Goal: Task Accomplishment & Management: Use online tool/utility

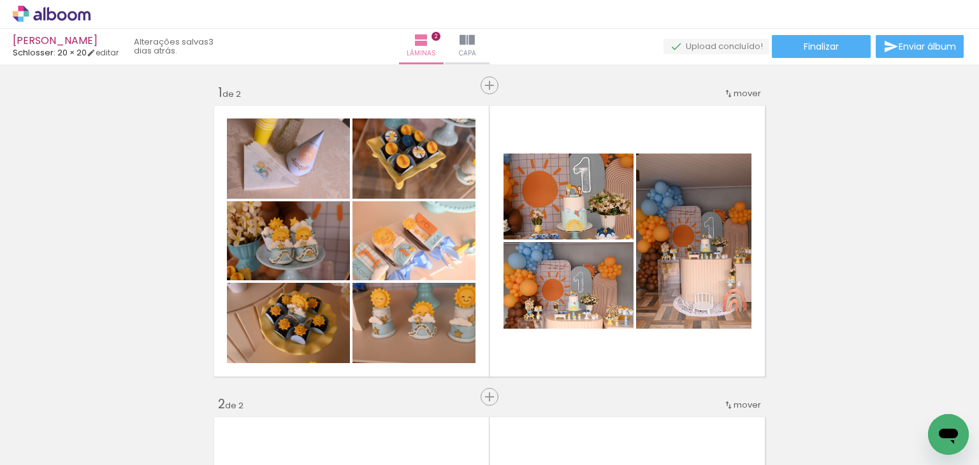
scroll to position [398, 0]
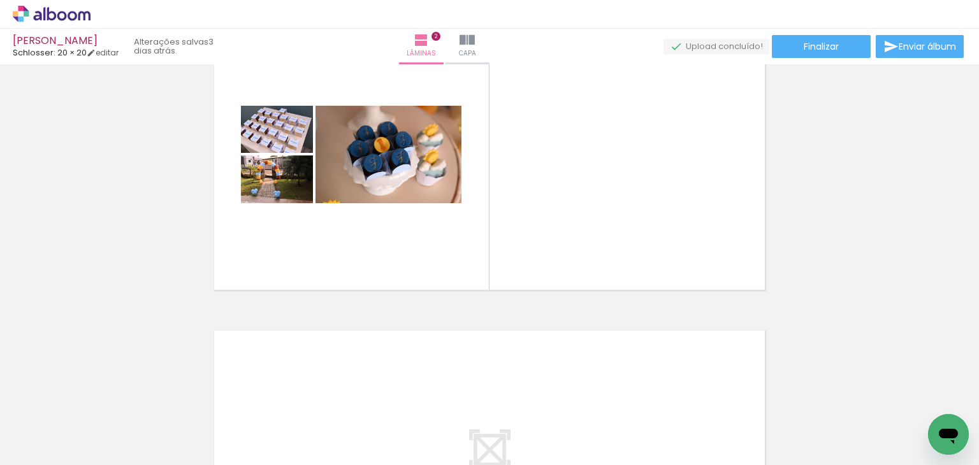
click at [887, 217] on div "Inserir lâmina 1 de 2 Inserir lâmina 2 de 2" at bounding box center [489, 138] width 979 height 936
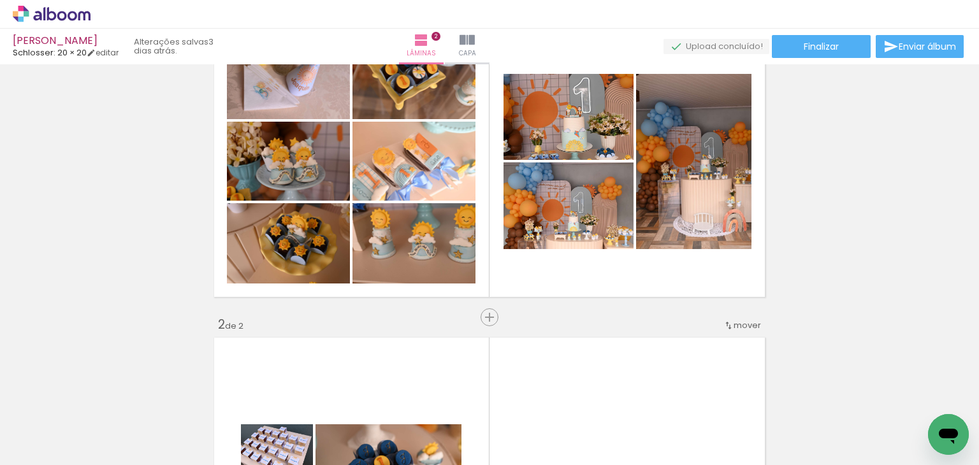
scroll to position [16, 0]
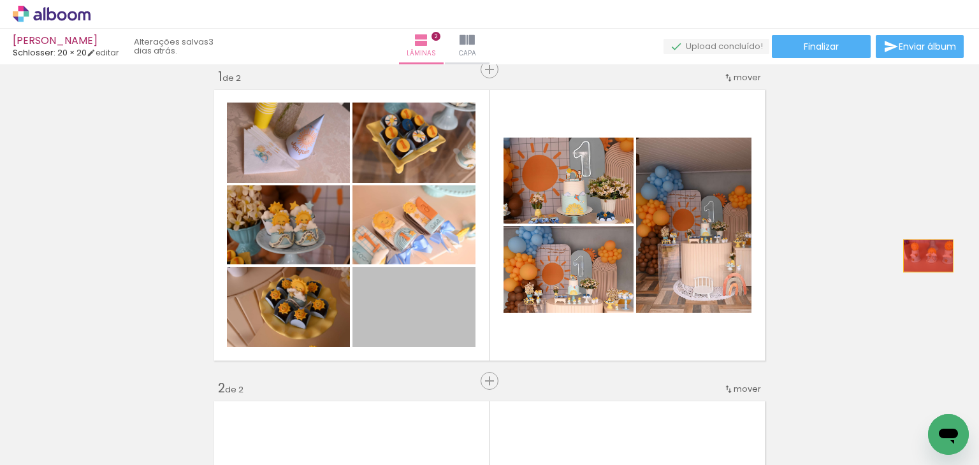
drag, startPoint x: 434, startPoint y: 321, endPoint x: 923, endPoint y: 256, distance: 494.0
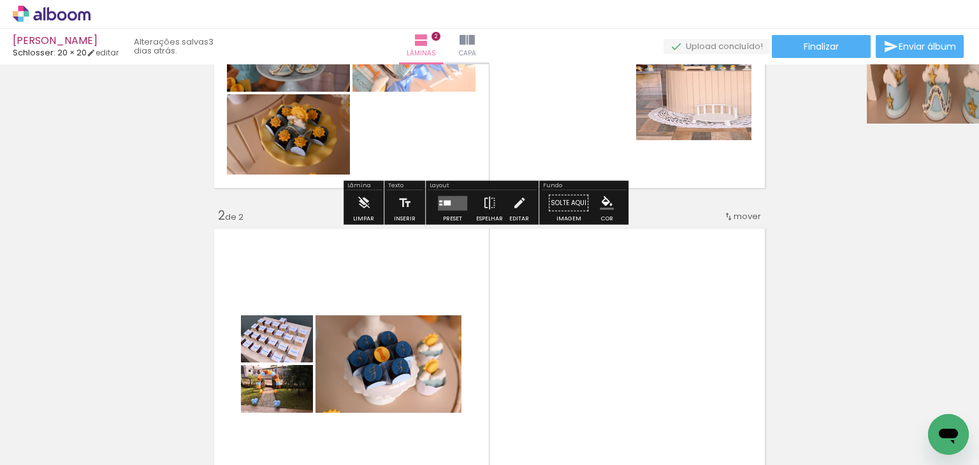
scroll to position [207, 0]
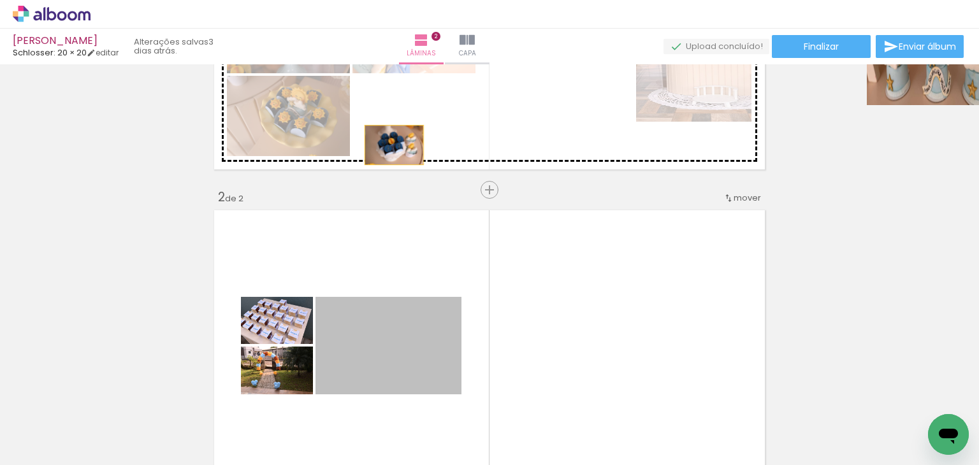
drag, startPoint x: 396, startPoint y: 352, endPoint x: 375, endPoint y: 256, distance: 98.4
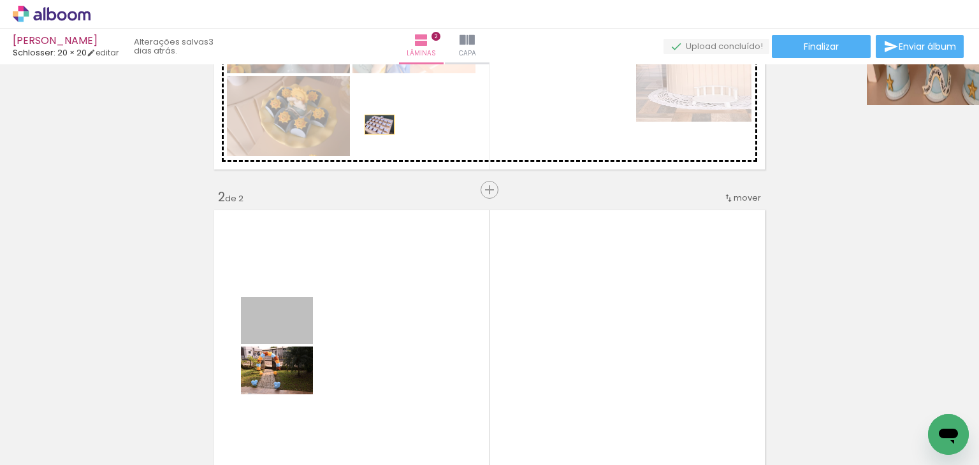
drag, startPoint x: 294, startPoint y: 335, endPoint x: 374, endPoint y: 124, distance: 225.8
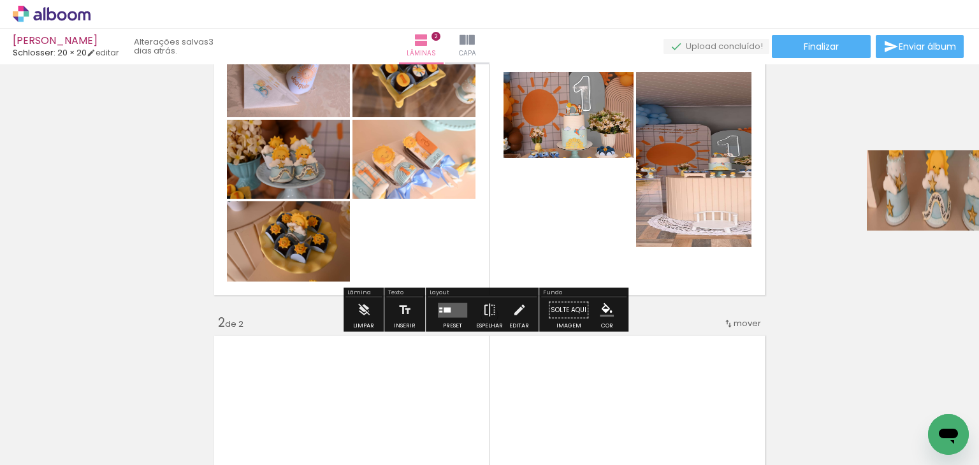
scroll to position [80, 0]
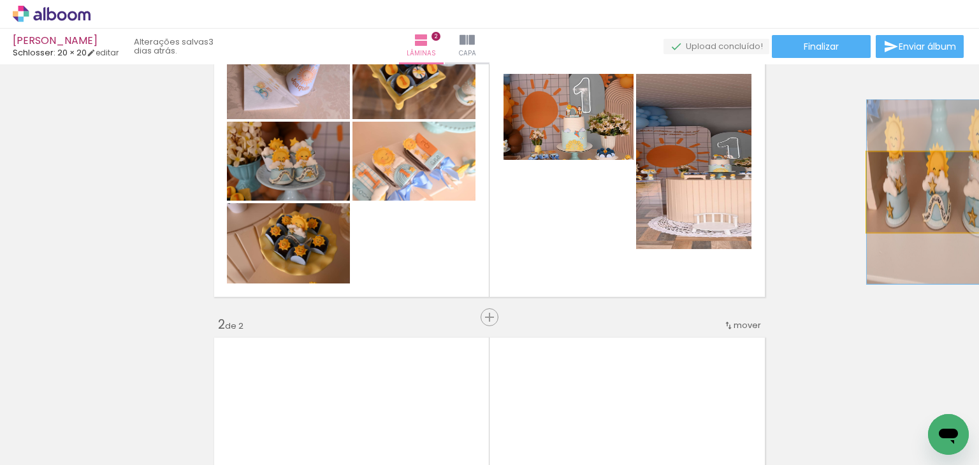
drag, startPoint x: 884, startPoint y: 200, endPoint x: 887, endPoint y: 230, distance: 30.1
click at [883, 201] on quentale-photo at bounding box center [928, 192] width 123 height 80
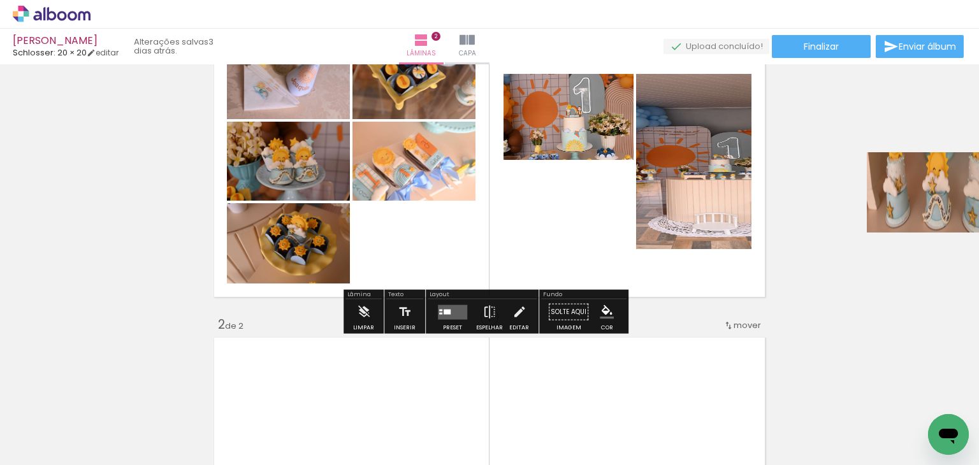
click at [891, 291] on div "Inserir lâmina 1 de 2 Inserir lâmina 2 de 2" at bounding box center [489, 457] width 979 height 936
drag, startPoint x: 806, startPoint y: 284, endPoint x: 795, endPoint y: 286, distance: 11.0
click at [795, 286] on div "Inserir lâmina 1 de 2 Inserir lâmina 2 de 2" at bounding box center [489, 457] width 979 height 936
click at [463, 307] on quentale-layouter at bounding box center [452, 312] width 29 height 15
click at [812, 211] on div "Inserir lâmina 1 de 2 Inserir lâmina 2 de 2" at bounding box center [489, 457] width 979 height 936
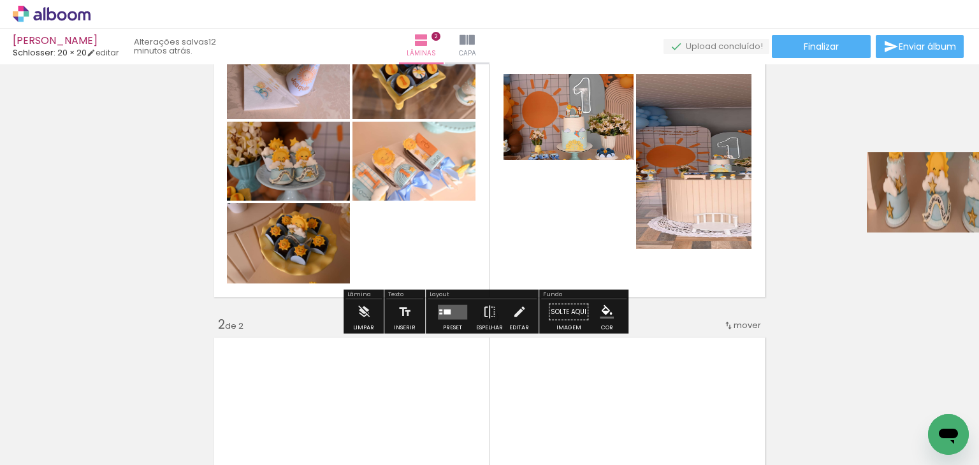
click at [450, 316] on quentale-layouter at bounding box center [452, 312] width 29 height 15
click at [859, 273] on div "Inserir lâmina 1 de 2 Inserir lâmina 2 de 2" at bounding box center [489, 457] width 979 height 936
click at [146, 275] on div "Inserir lâmina 1 de 2 Inserir lâmina 2 de 2" at bounding box center [489, 457] width 979 height 936
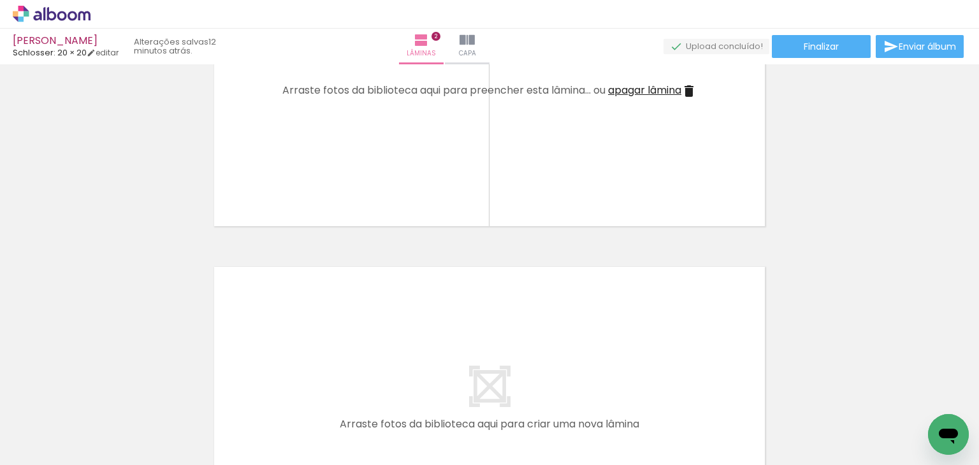
drag, startPoint x: 299, startPoint y: 256, endPoint x: 300, endPoint y: 245, distance: 10.3
click at [299, 255] on div "Inserir lâmina 1 de 2 Inserir lâmina 2 de 2" at bounding box center [489, 75] width 979 height 936
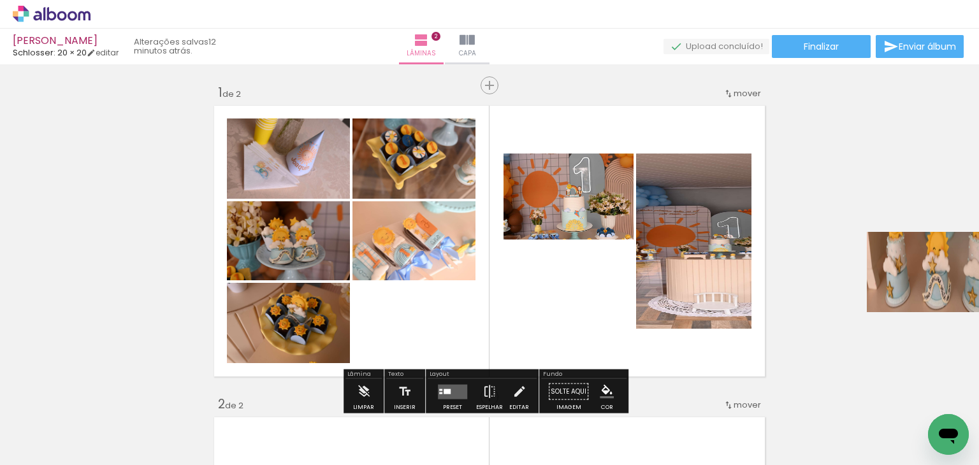
scroll to position [64, 0]
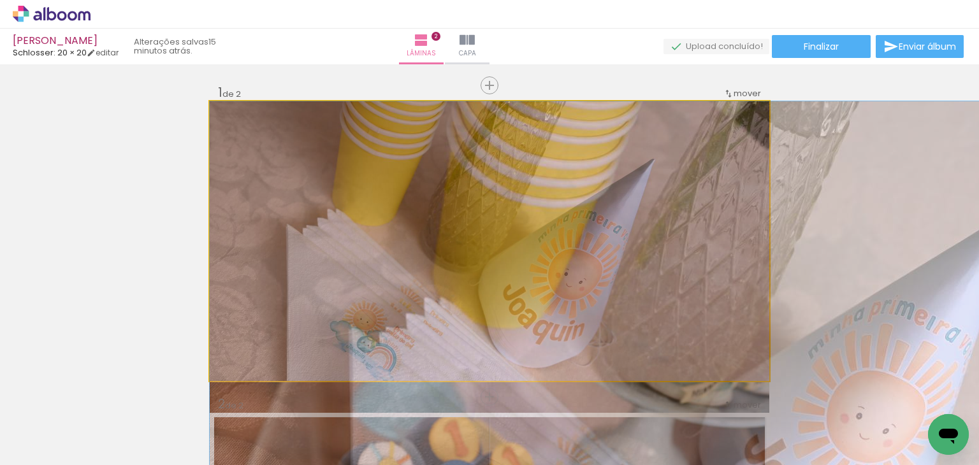
drag, startPoint x: 298, startPoint y: 208, endPoint x: 288, endPoint y: 215, distance: 12.6
click at [288, 215] on quentale-layouter at bounding box center [490, 241] width 560 height 280
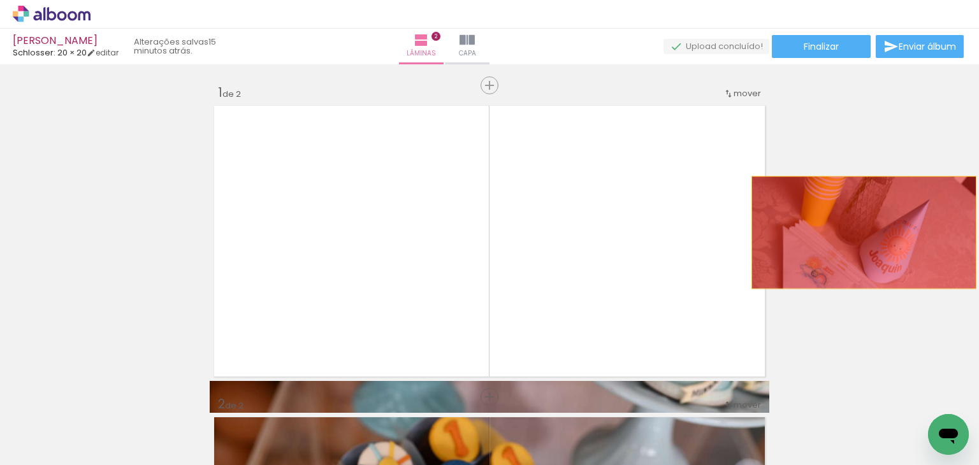
drag, startPoint x: 722, startPoint y: 215, endPoint x: 873, endPoint y: 237, distance: 153.4
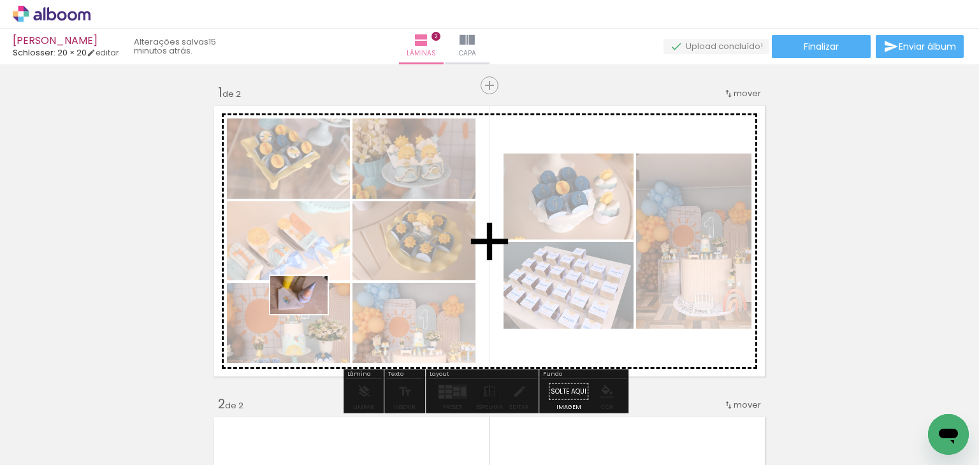
drag, startPoint x: 128, startPoint y: 426, endPoint x: 309, endPoint y: 314, distance: 212.5
click at [309, 314] on quentale-workspace at bounding box center [489, 232] width 979 height 465
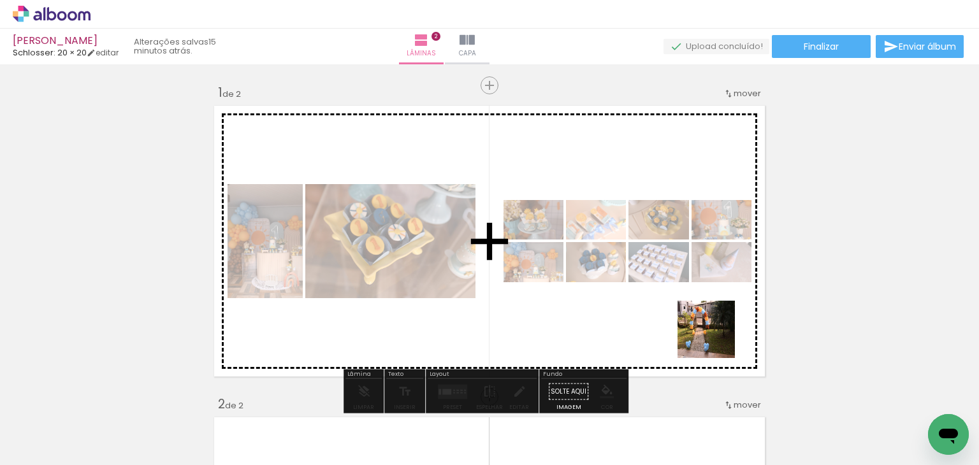
drag, startPoint x: 789, startPoint y: 426, endPoint x: 678, endPoint y: 298, distance: 169.5
click at [678, 298] on quentale-workspace at bounding box center [489, 232] width 979 height 465
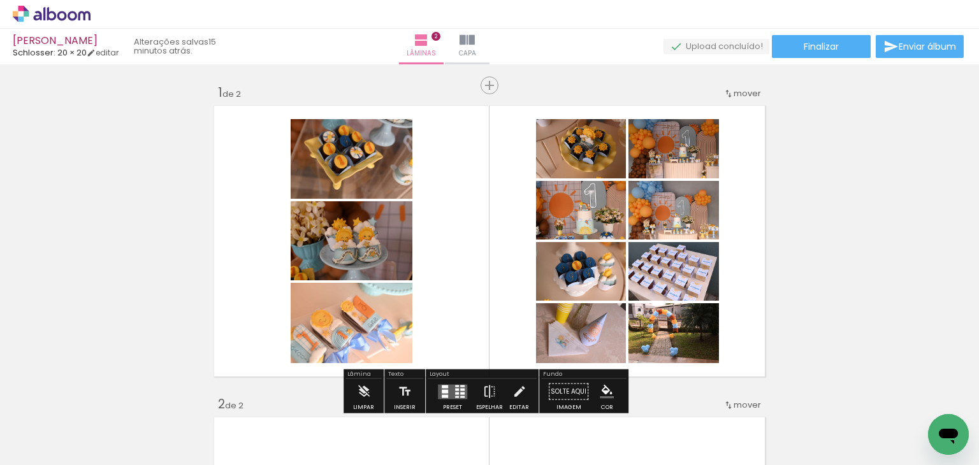
scroll to position [64, 0]
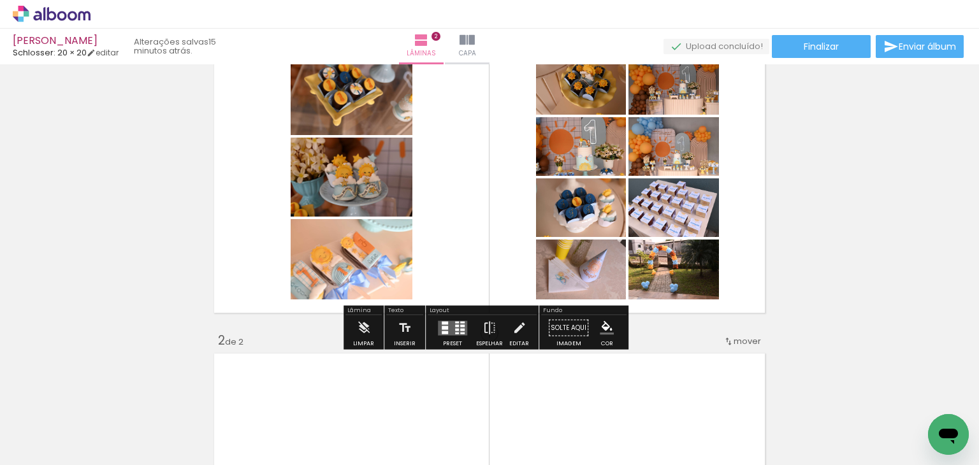
click at [449, 321] on quentale-layouter at bounding box center [452, 328] width 29 height 15
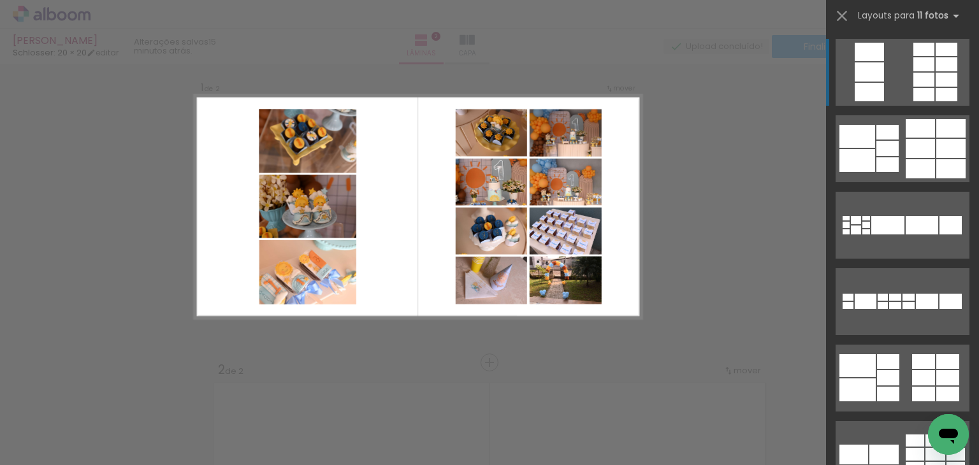
scroll to position [16, 0]
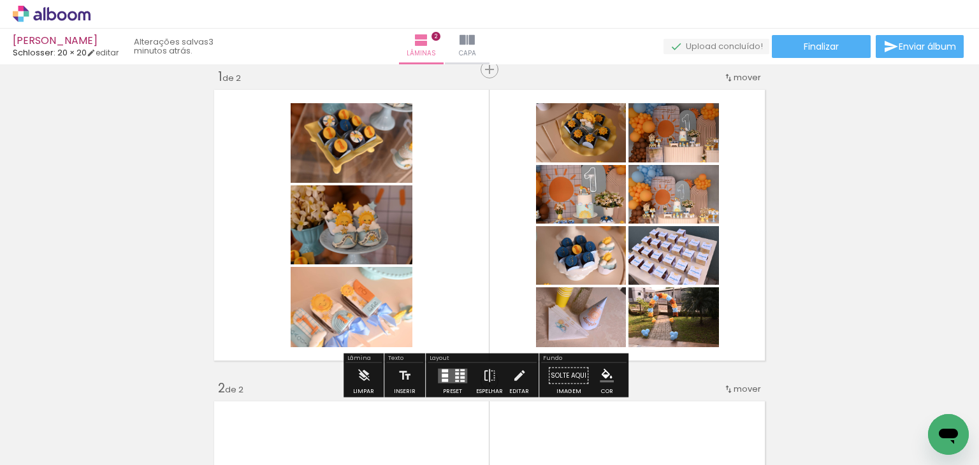
click at [449, 371] on quentale-layouter at bounding box center [452, 375] width 29 height 15
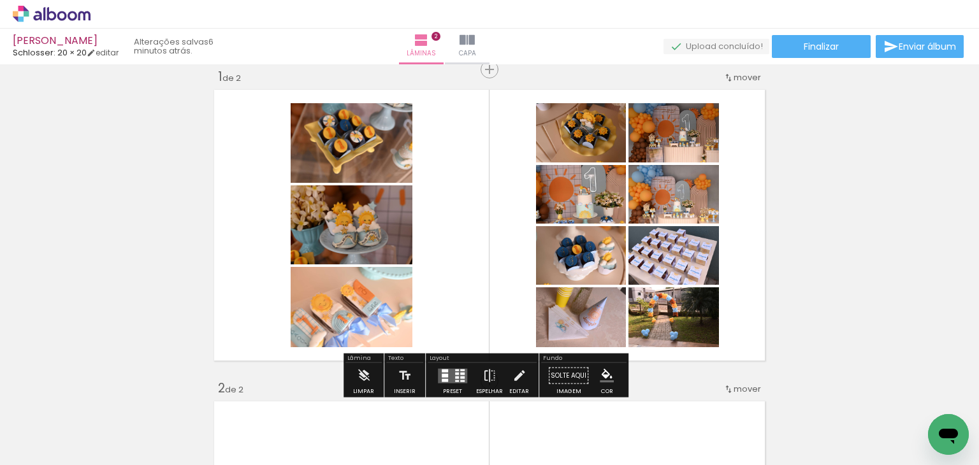
click at [451, 371] on quentale-layouter at bounding box center [452, 375] width 29 height 15
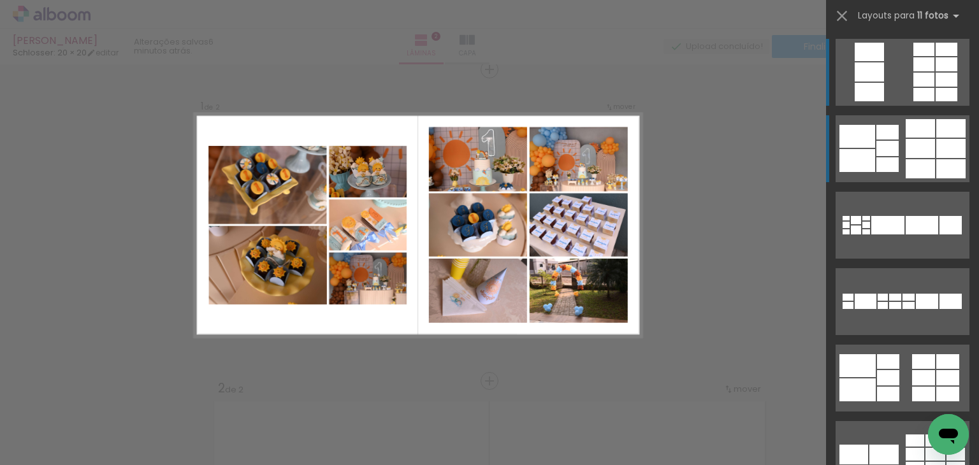
click at [908, 155] on div at bounding box center [920, 148] width 29 height 19
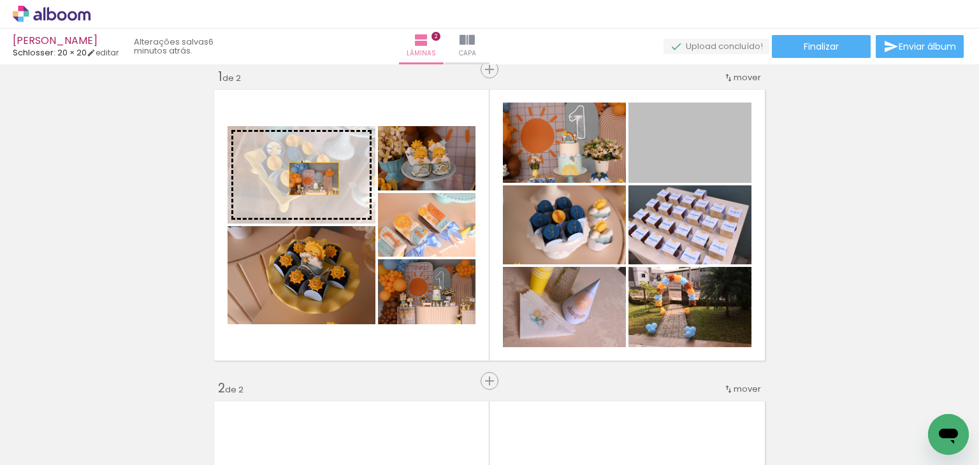
drag, startPoint x: 713, startPoint y: 154, endPoint x: 309, endPoint y: 179, distance: 405.6
click at [0, 0] on slot at bounding box center [0, 0] width 0 height 0
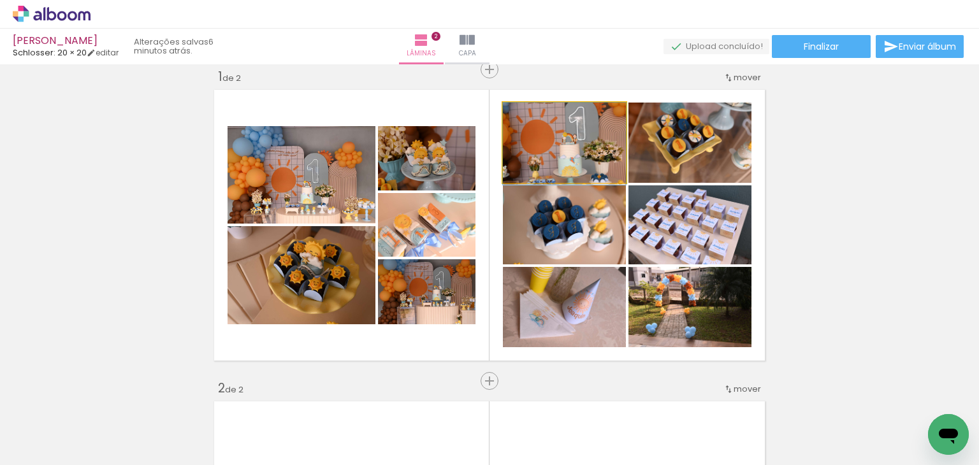
drag, startPoint x: 601, startPoint y: 149, endPoint x: 539, endPoint y: 153, distance: 61.4
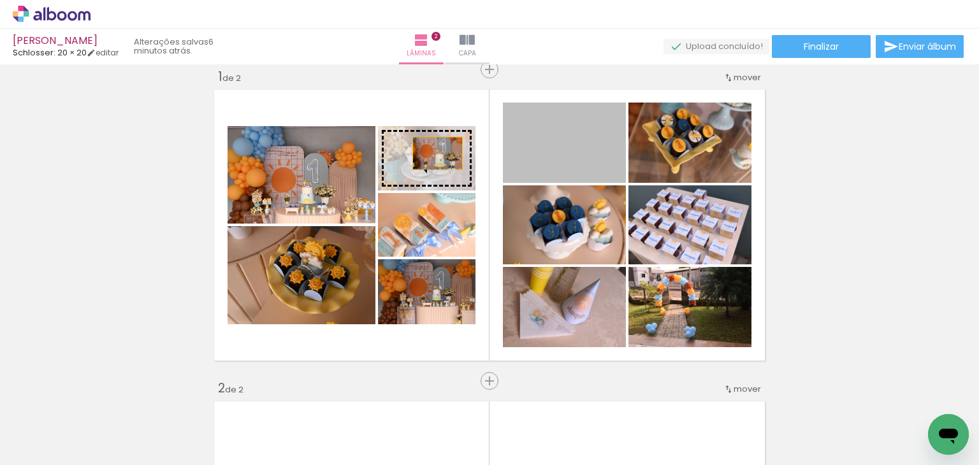
drag, startPoint x: 569, startPoint y: 147, endPoint x: 432, endPoint y: 153, distance: 136.6
click at [0, 0] on slot at bounding box center [0, 0] width 0 height 0
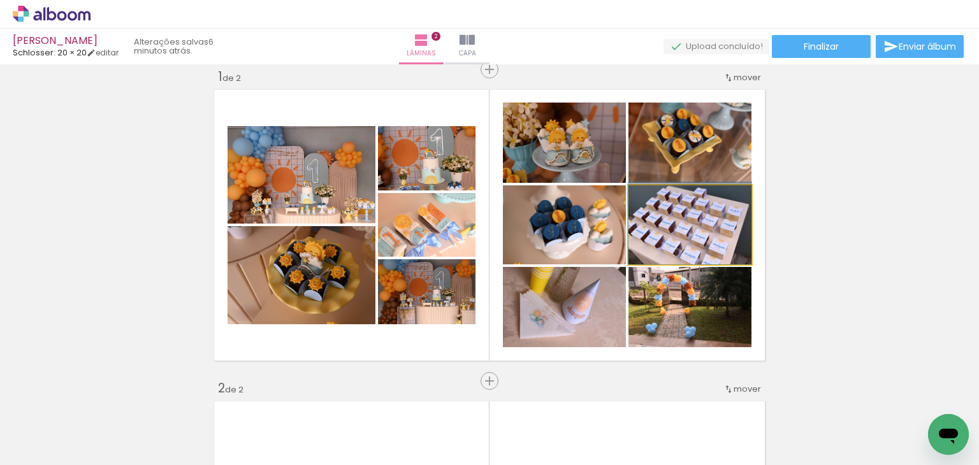
drag, startPoint x: 694, startPoint y: 238, endPoint x: 720, endPoint y: 220, distance: 31.7
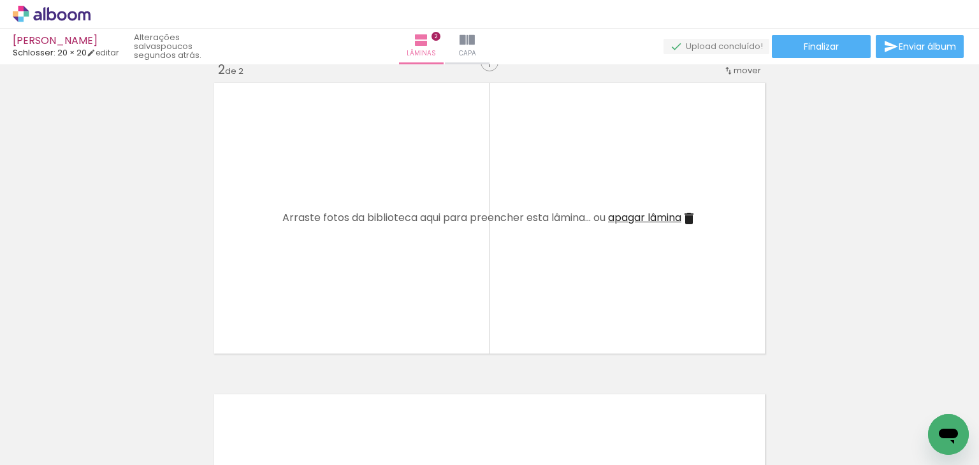
scroll to position [0, 686]
click at [847, 275] on div "Inserir lâmina 1 de 2 Inserir lâmina 2 de 2" at bounding box center [489, 202] width 979 height 936
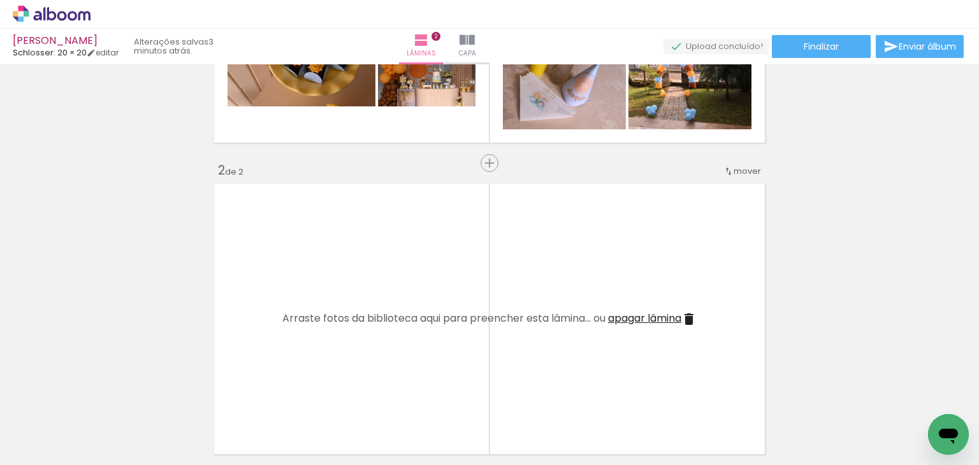
scroll to position [0, 0]
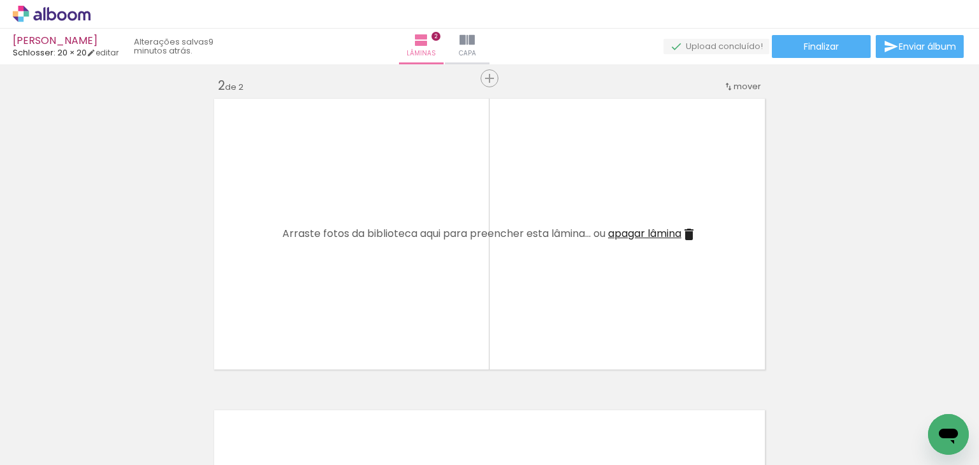
scroll to position [0, 1709]
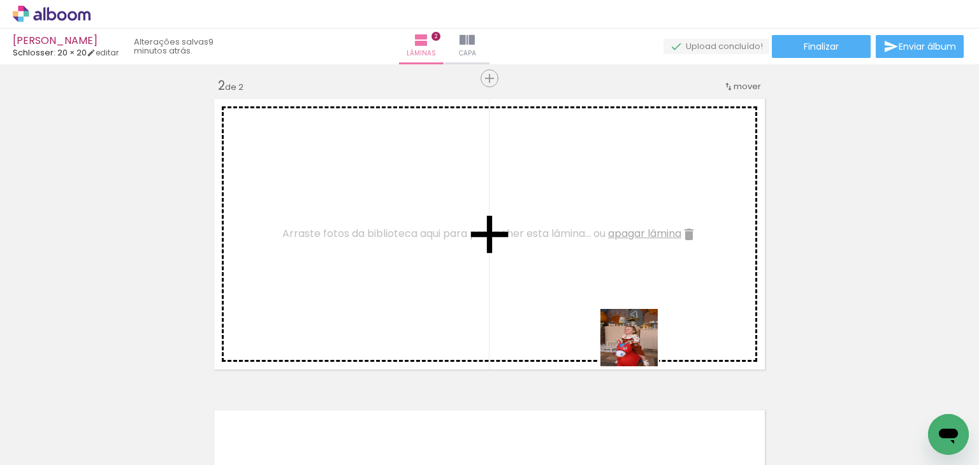
drag, startPoint x: 620, startPoint y: 425, endPoint x: 639, endPoint y: 347, distance: 79.3
click at [639, 347] on quentale-workspace at bounding box center [489, 232] width 979 height 465
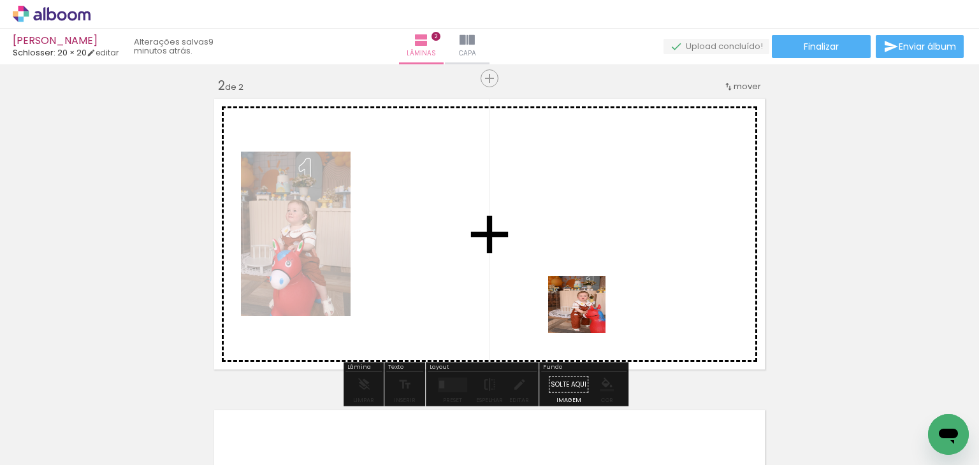
drag, startPoint x: 571, startPoint y: 403, endPoint x: 530, endPoint y: 435, distance: 52.7
click at [585, 316] on quentale-workspace at bounding box center [489, 232] width 979 height 465
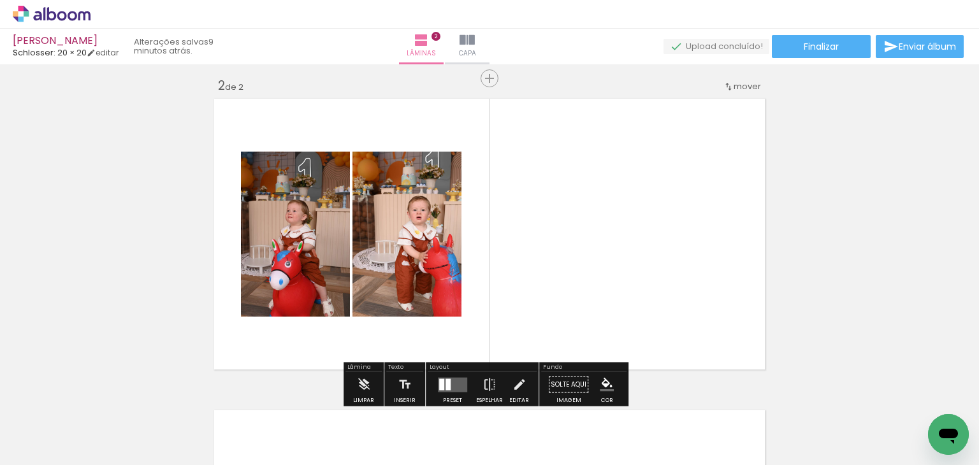
scroll to position [0, 1275]
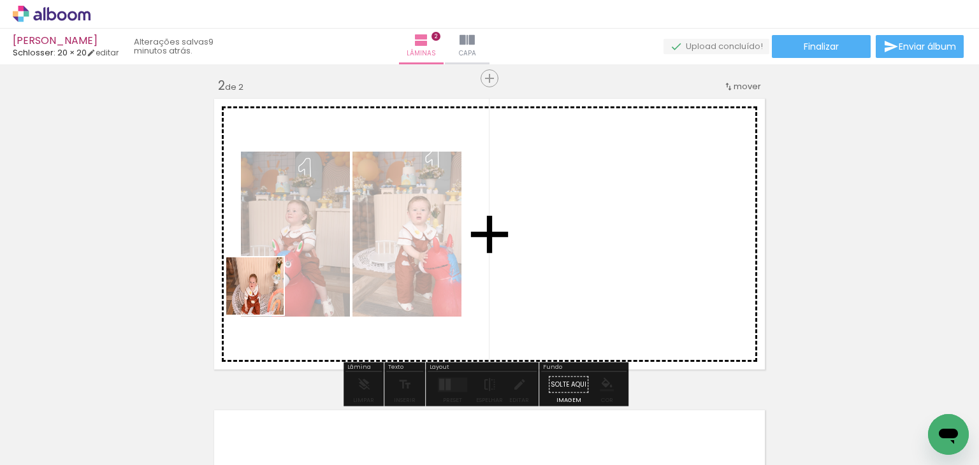
drag, startPoint x: 161, startPoint y: 426, endPoint x: 219, endPoint y: 358, distance: 90.4
click at [265, 295] on quentale-workspace at bounding box center [489, 232] width 979 height 465
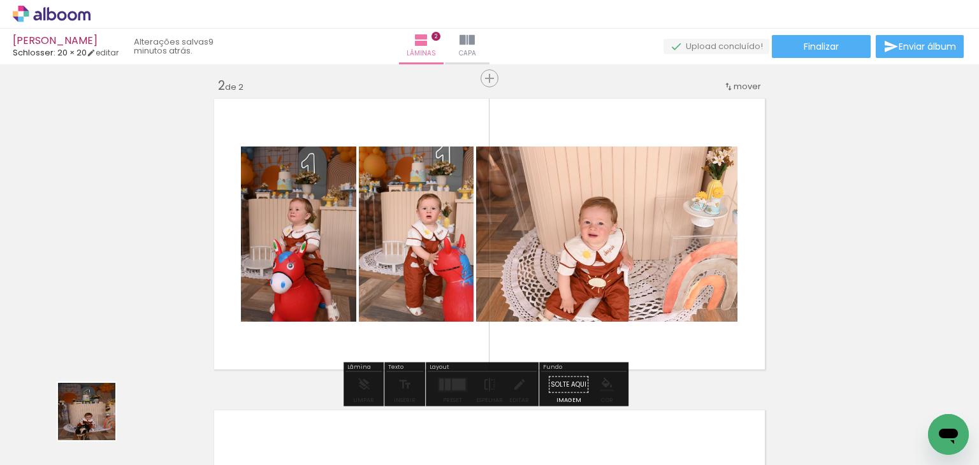
click at [96, 419] on quentale-thumb at bounding box center [66, 422] width 71 height 73
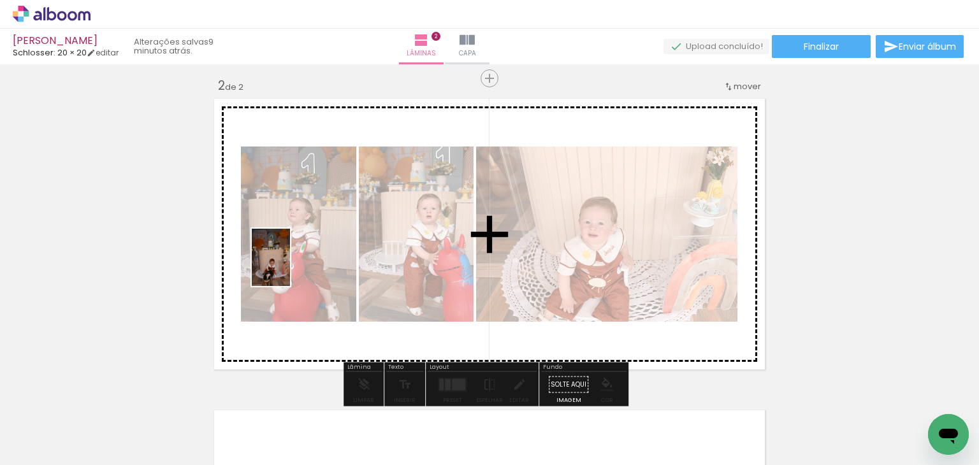
drag, startPoint x: 99, startPoint y: 416, endPoint x: 294, endPoint y: 263, distance: 247.4
click at [294, 263] on quentale-workspace at bounding box center [489, 232] width 979 height 465
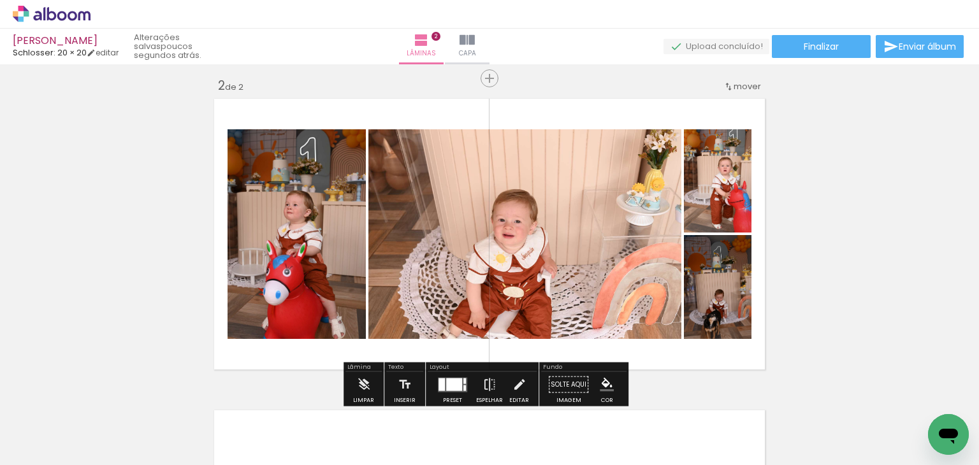
click at [847, 188] on div "Inserir lâmina 1 de 2 Inserir lâmina 2 de 2" at bounding box center [489, 218] width 979 height 936
click at [456, 382] on div at bounding box center [454, 384] width 16 height 13
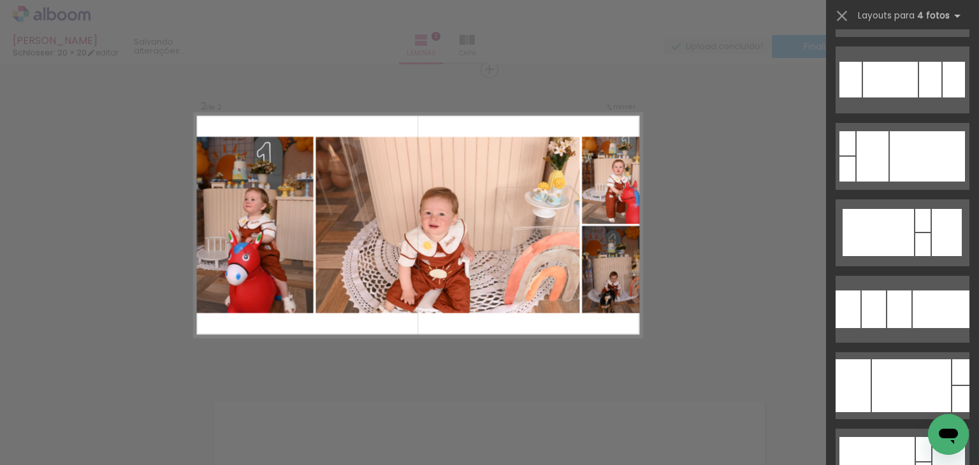
scroll to position [2678, 0]
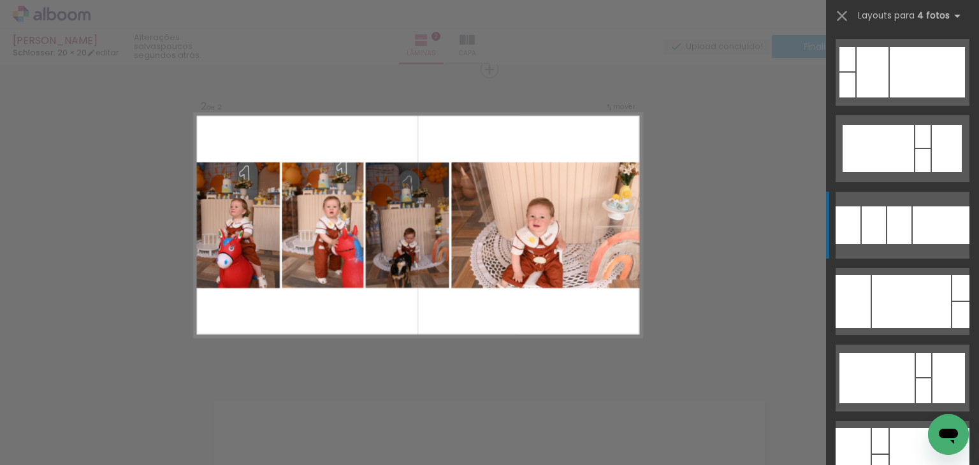
click at [934, 233] on div at bounding box center [941, 226] width 57 height 38
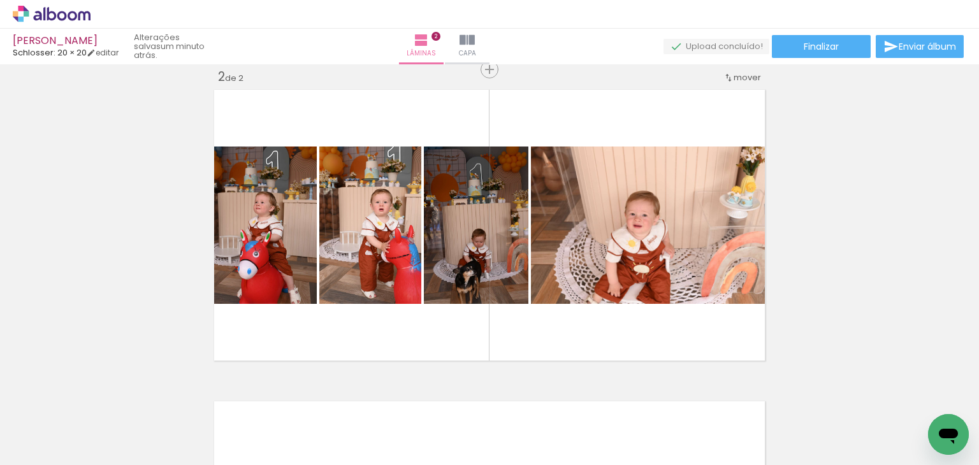
click at [934, 233] on div "Inserir lâmina 1 de 2 Inserir lâmina 2 de 2" at bounding box center [489, 209] width 979 height 936
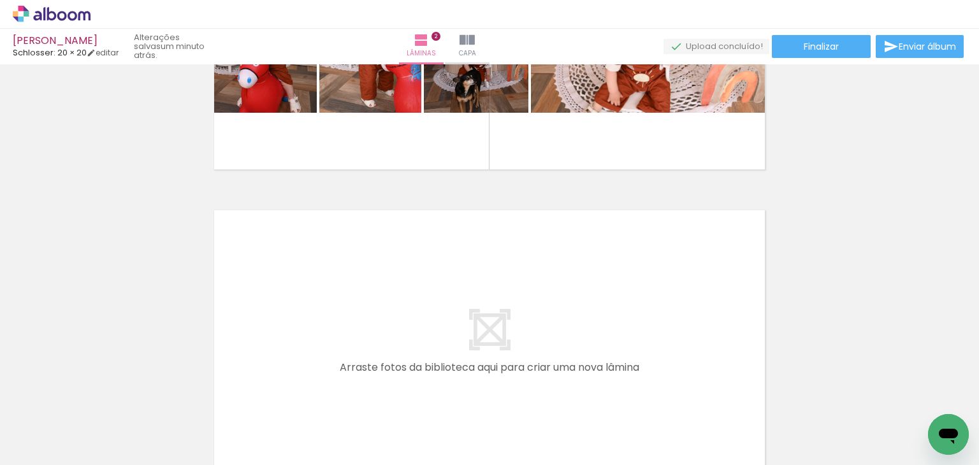
scroll to position [0, 2747]
click at [845, 297] on div "Inserir lâmina 1 de 2 Inserir lâmina 2 de 2" at bounding box center [489, 18] width 979 height 936
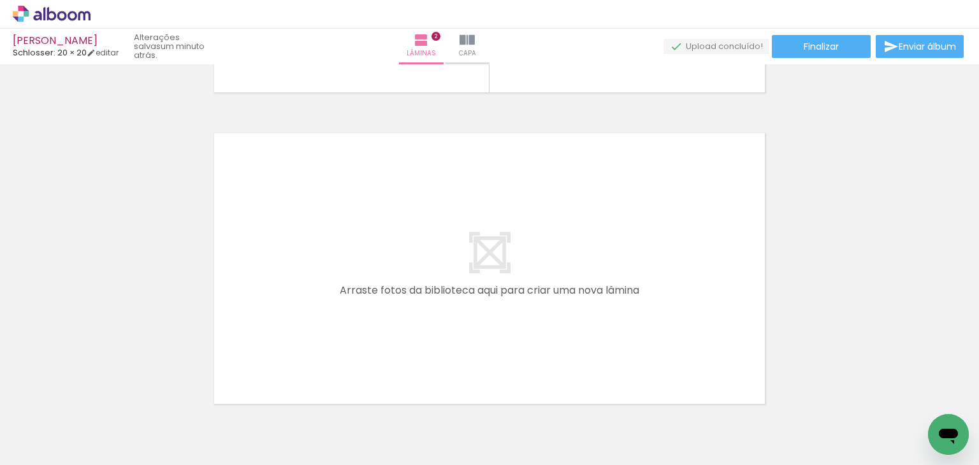
scroll to position [409, 0]
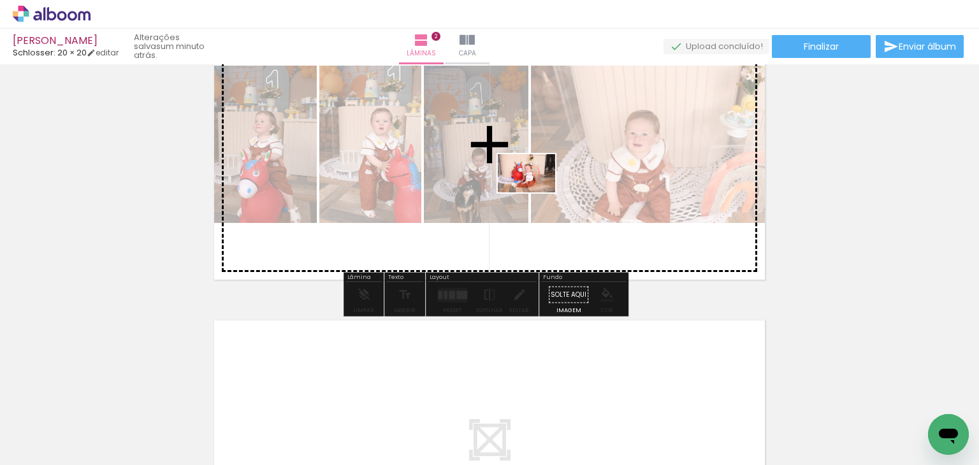
drag, startPoint x: 430, startPoint y: 442, endPoint x: 537, endPoint y: 192, distance: 271.6
click at [537, 192] on quentale-workspace at bounding box center [489, 232] width 979 height 465
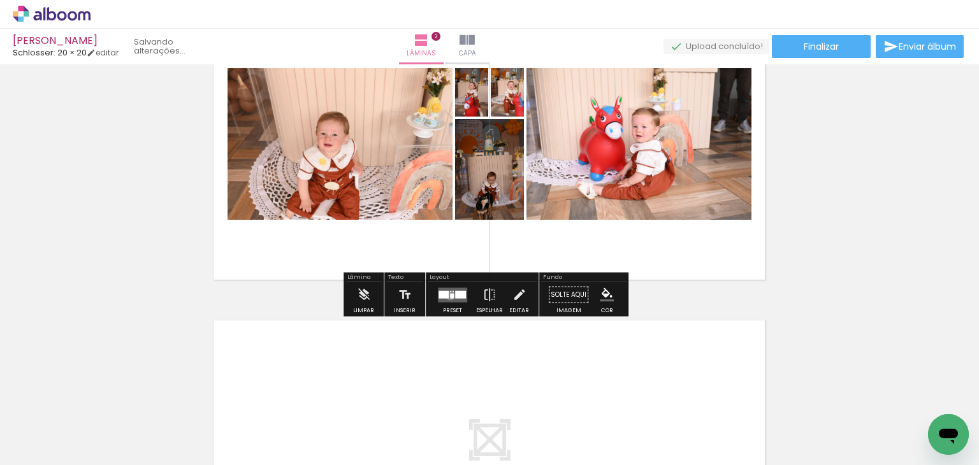
drag, startPoint x: 448, startPoint y: 295, endPoint x: 806, endPoint y: 207, distance: 369.1
click at [451, 293] on quentale-layouter at bounding box center [452, 295] width 29 height 15
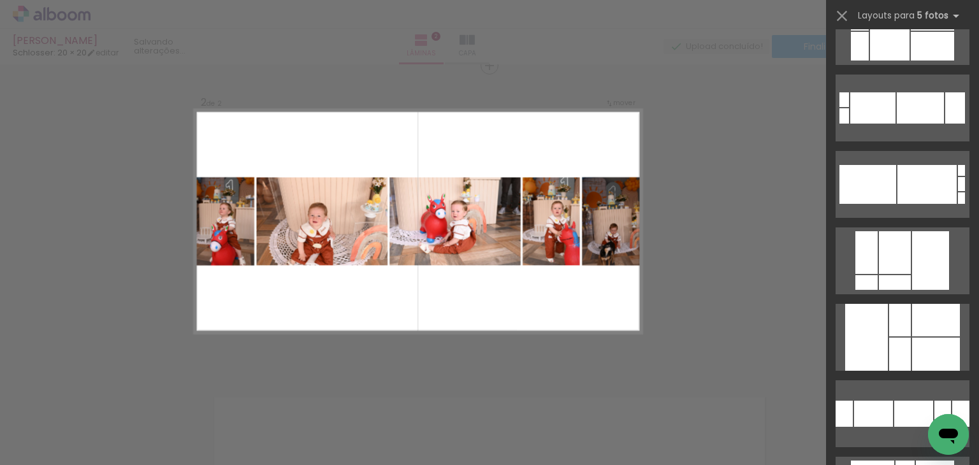
scroll to position [319, 0]
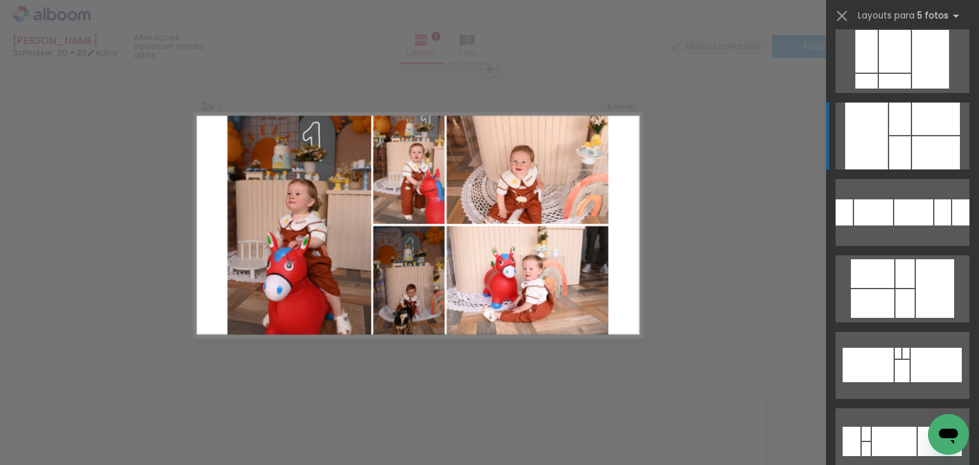
click at [937, 132] on div at bounding box center [936, 119] width 48 height 33
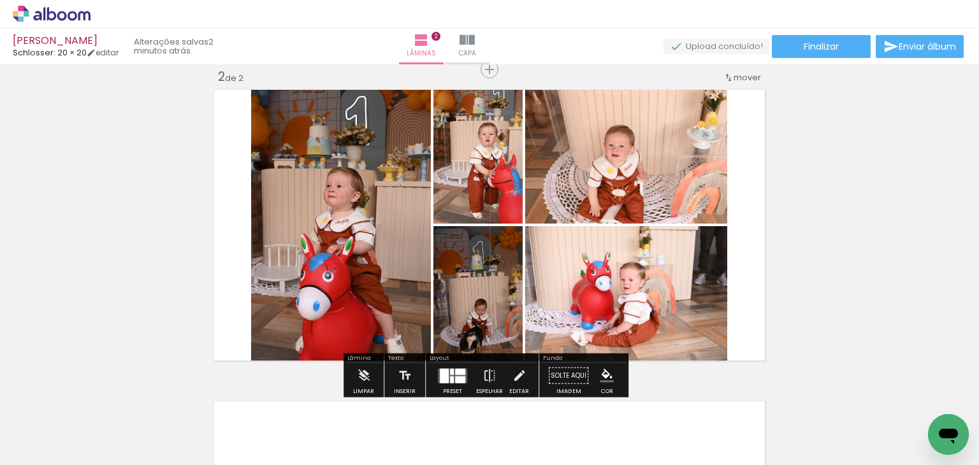
click at [761, 230] on quentale-layouter at bounding box center [490, 225] width 560 height 280
click at [898, 261] on div "Inserir lâmina 1 de 2 Inserir lâmina 2 de 2" at bounding box center [489, 209] width 979 height 936
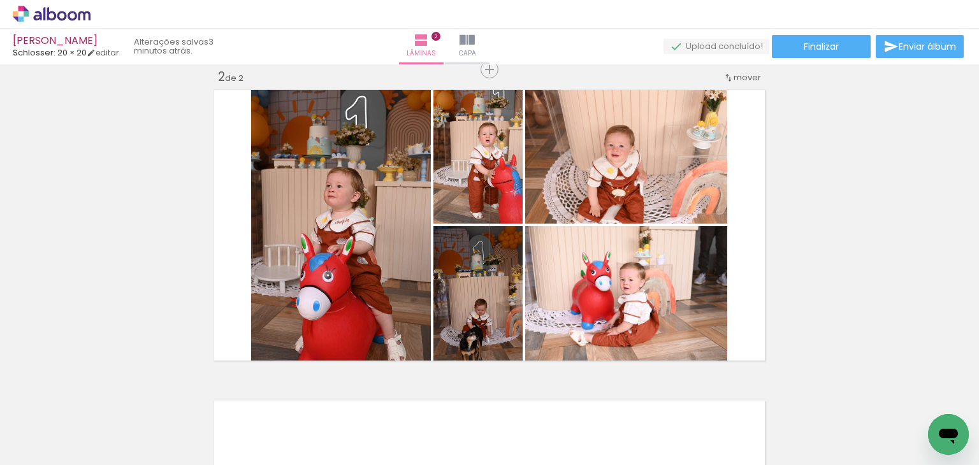
click at [887, 236] on div "Inserir lâmina 1 de 2 Inserir lâmina 2 de 2" at bounding box center [489, 209] width 979 height 936
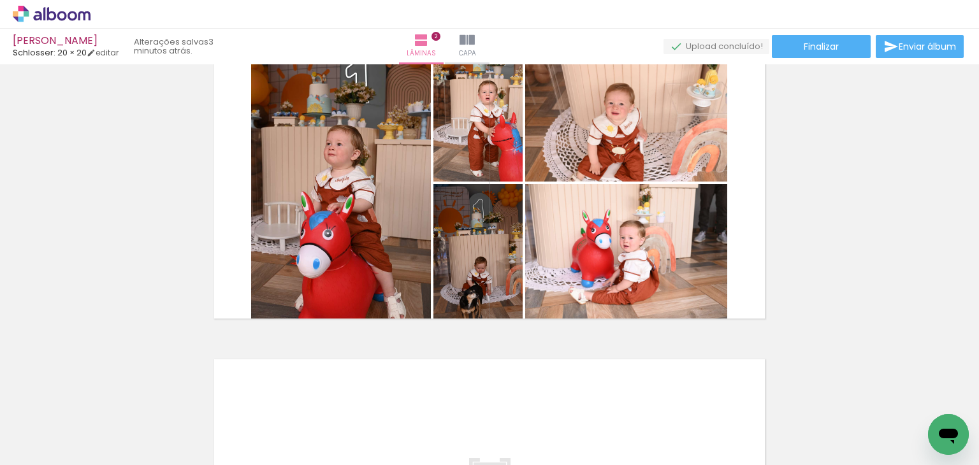
scroll to position [391, 0]
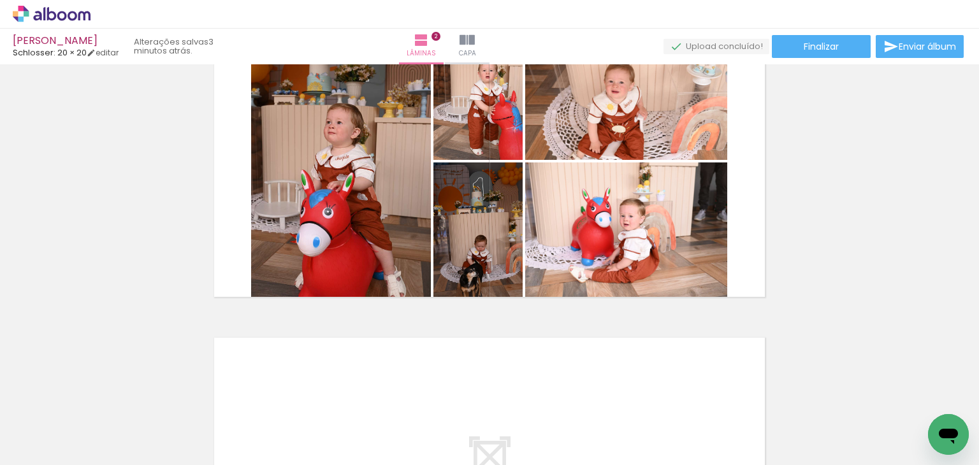
click at [871, 237] on div "Inserir lâmina 1 de 2 Inserir lâmina 2 de 2" at bounding box center [489, 145] width 979 height 936
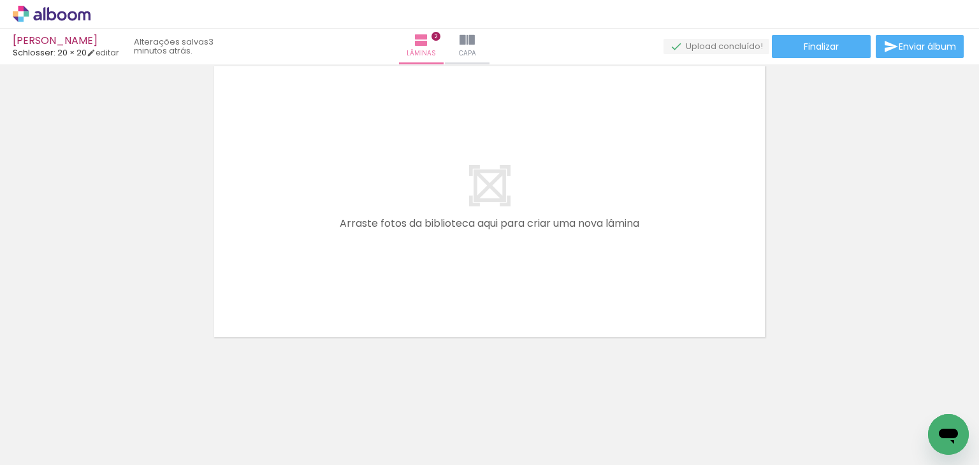
scroll to position [664, 0]
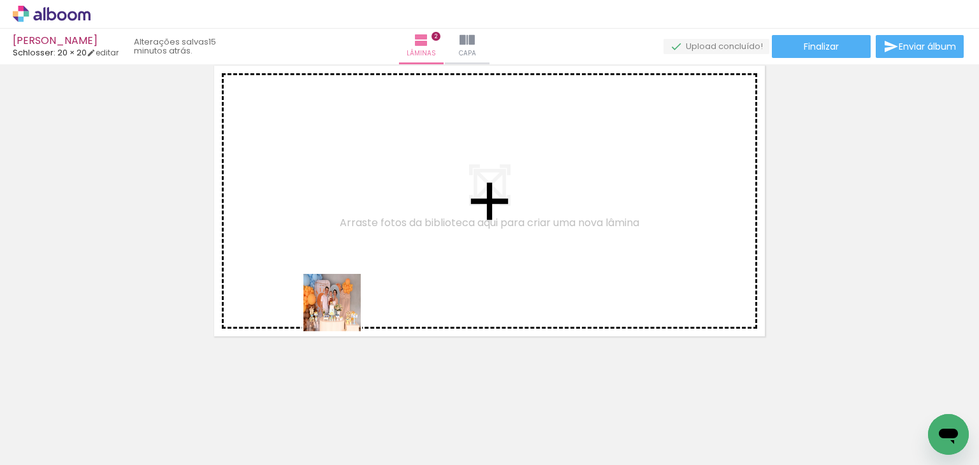
drag, startPoint x: 339, startPoint y: 434, endPoint x: 420, endPoint y: 456, distance: 84.0
click at [342, 312] on quentale-workspace at bounding box center [489, 232] width 979 height 465
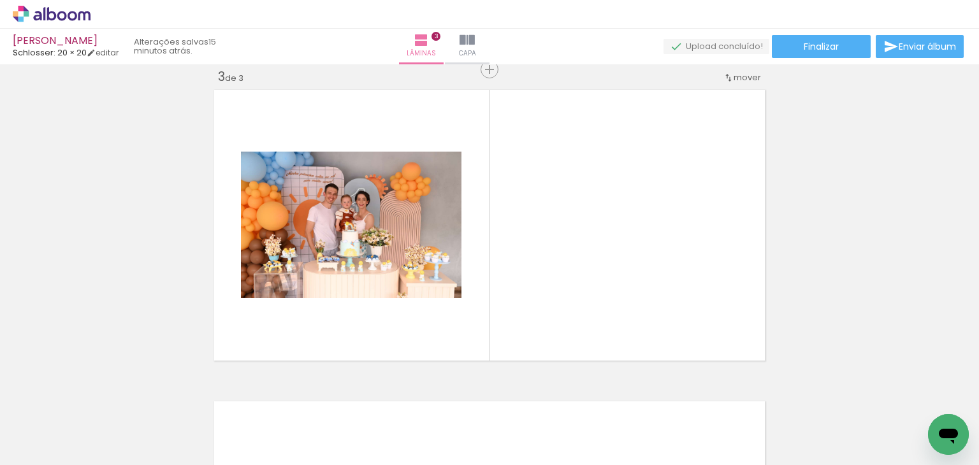
scroll to position [639, 0]
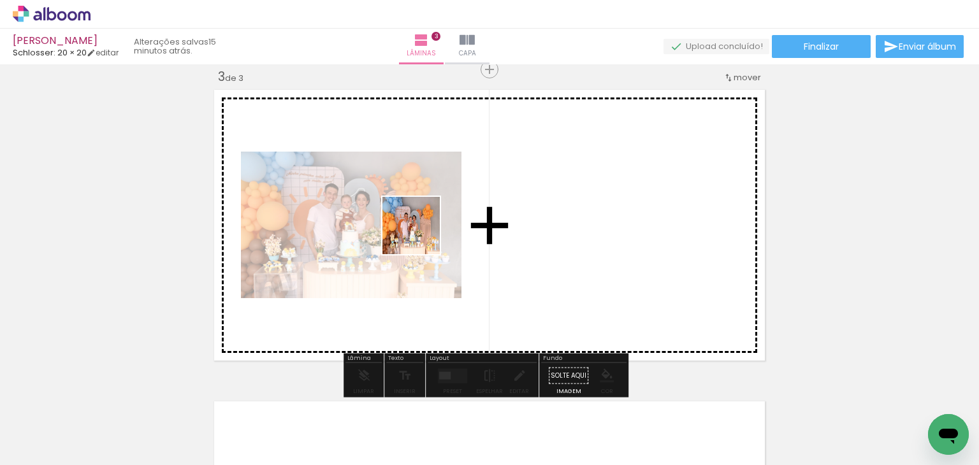
drag, startPoint x: 416, startPoint y: 427, endPoint x: 462, endPoint y: 363, distance: 79.1
click at [423, 243] on quentale-workspace at bounding box center [489, 232] width 979 height 465
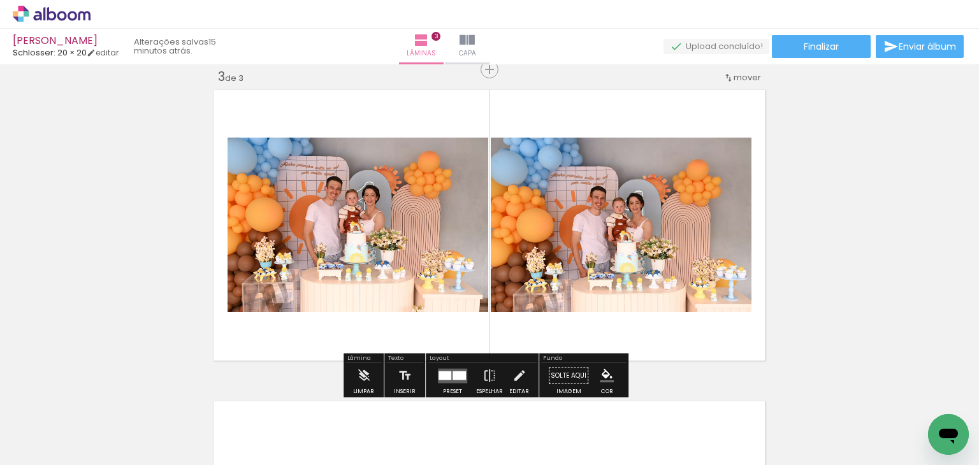
drag, startPoint x: 490, startPoint y: 414, endPoint x: 615, endPoint y: 435, distance: 127.3
click at [505, 313] on quentale-workspace at bounding box center [489, 232] width 979 height 465
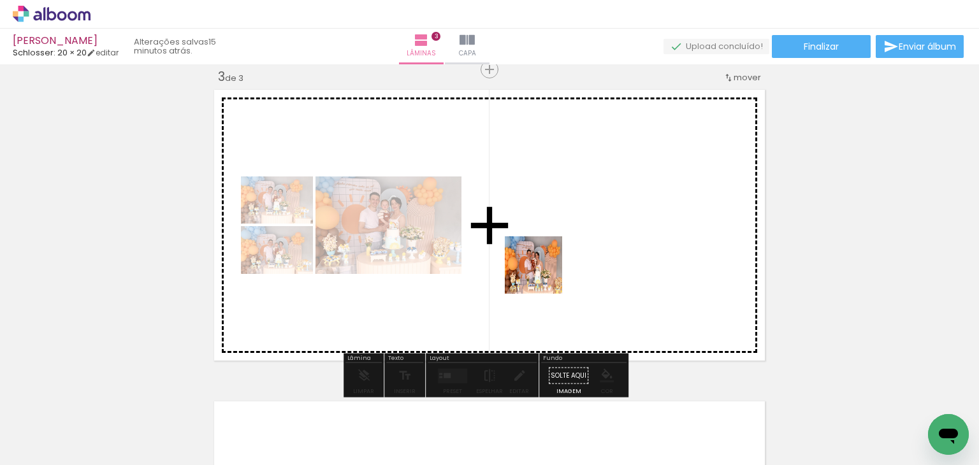
drag, startPoint x: 543, startPoint y: 275, endPoint x: 636, endPoint y: 426, distance: 177.5
click at [539, 265] on quentale-workspace at bounding box center [489, 232] width 979 height 465
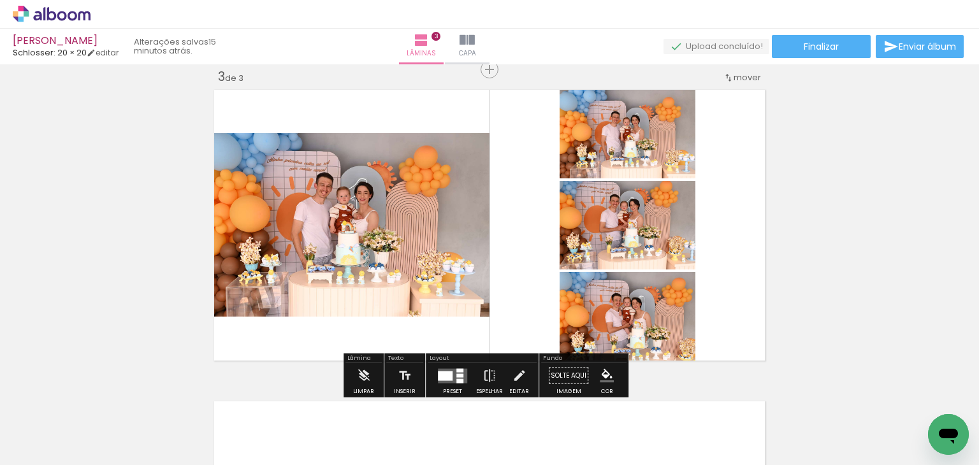
drag, startPoint x: 639, startPoint y: 432, endPoint x: 724, endPoint y: 419, distance: 86.5
click at [642, 315] on quentale-workspace at bounding box center [489, 232] width 979 height 465
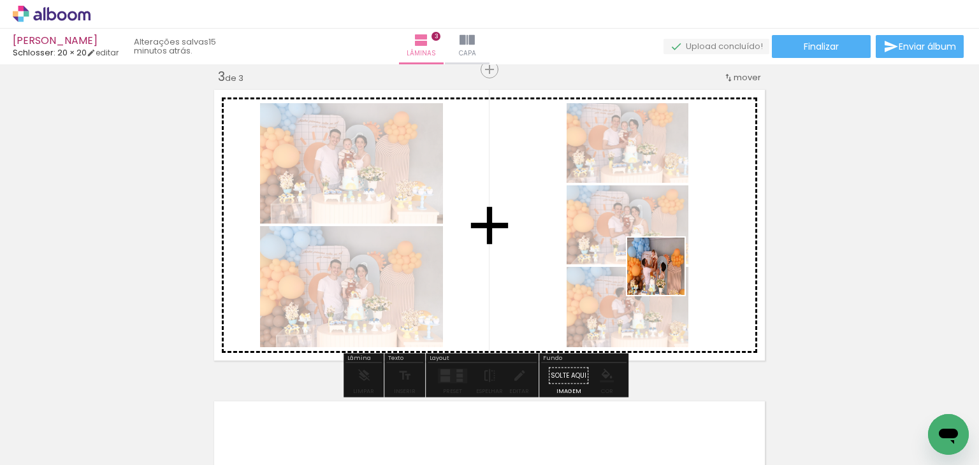
drag, startPoint x: 714, startPoint y: 416, endPoint x: 666, endPoint y: 276, distance: 148.4
click at [666, 276] on quentale-workspace at bounding box center [489, 232] width 979 height 465
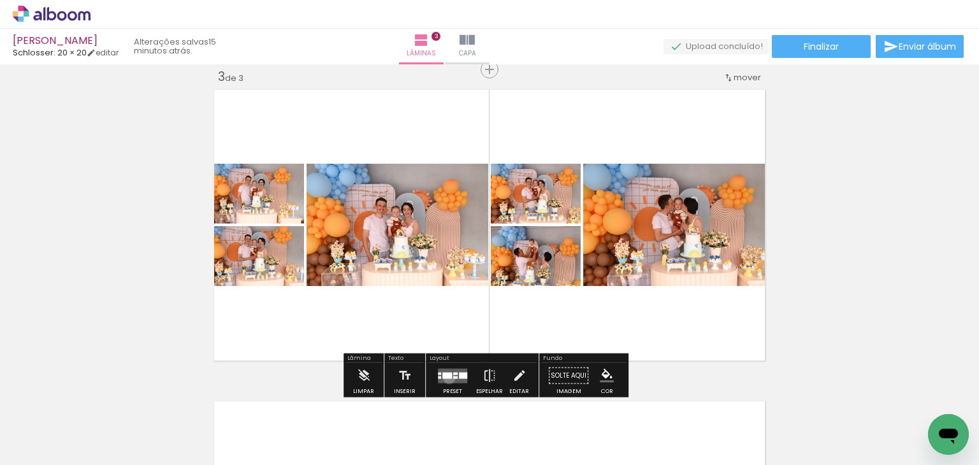
drag, startPoint x: 446, startPoint y: 378, endPoint x: 492, endPoint y: 409, distance: 55.5
click at [448, 378] on div at bounding box center [447, 375] width 10 height 6
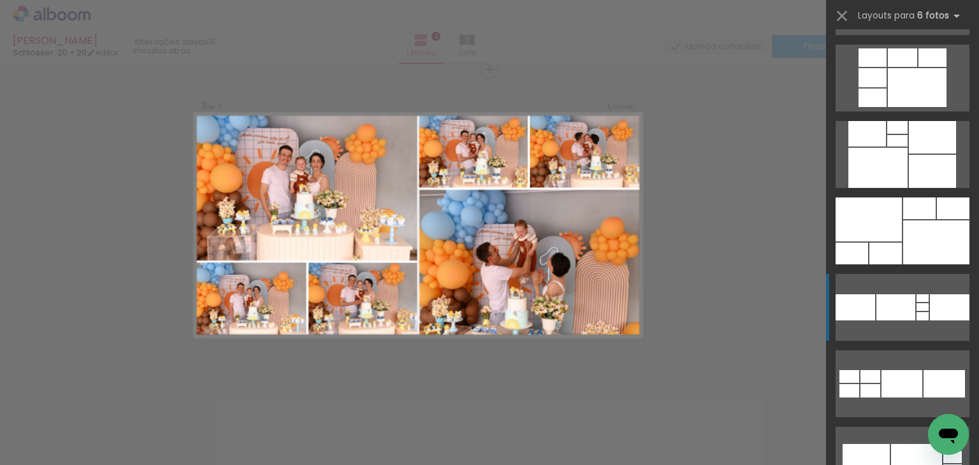
scroll to position [1020, 0]
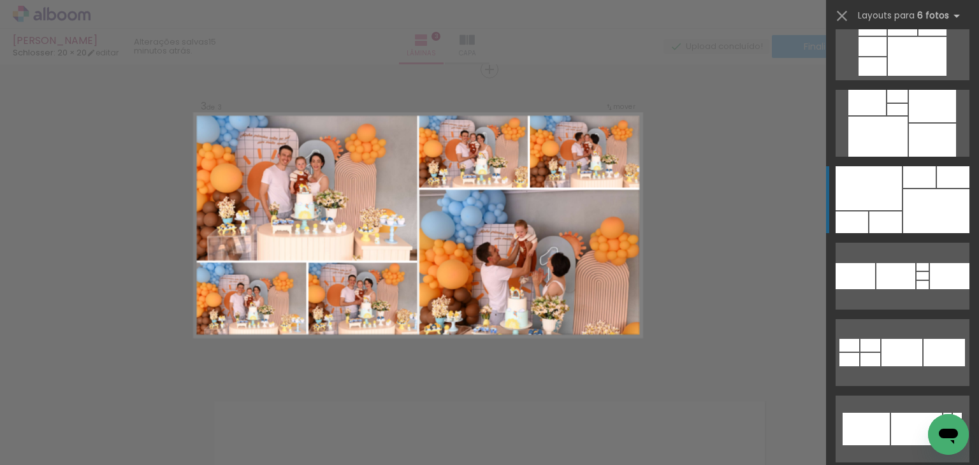
click at [908, 202] on div at bounding box center [936, 211] width 66 height 44
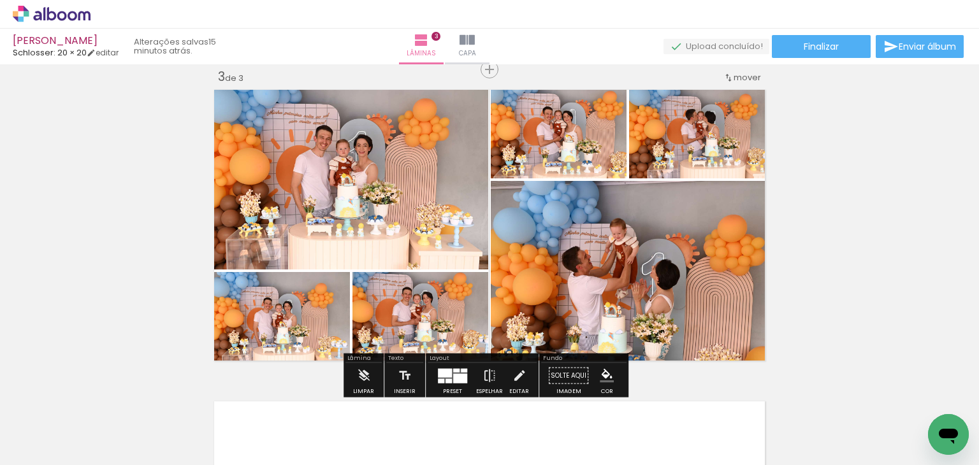
click at [883, 220] on div "Inserir lâmina 1 de 3 Inserir lâmina 2 de 3 Inserir lâmina 3 de 3" at bounding box center [489, 53] width 979 height 1248
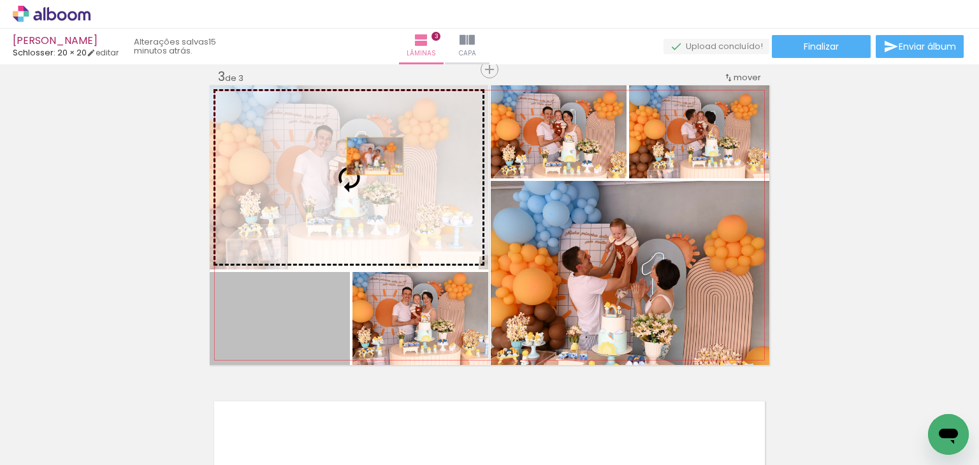
drag, startPoint x: 321, startPoint y: 320, endPoint x: 370, endPoint y: 156, distance: 170.9
click at [0, 0] on slot at bounding box center [0, 0] width 0 height 0
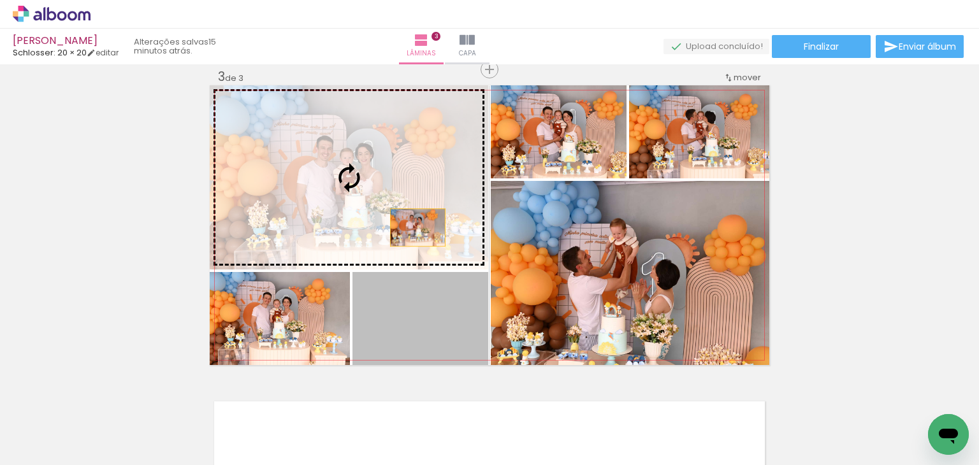
drag, startPoint x: 431, startPoint y: 303, endPoint x: 412, endPoint y: 227, distance: 78.7
click at [0, 0] on slot at bounding box center [0, 0] width 0 height 0
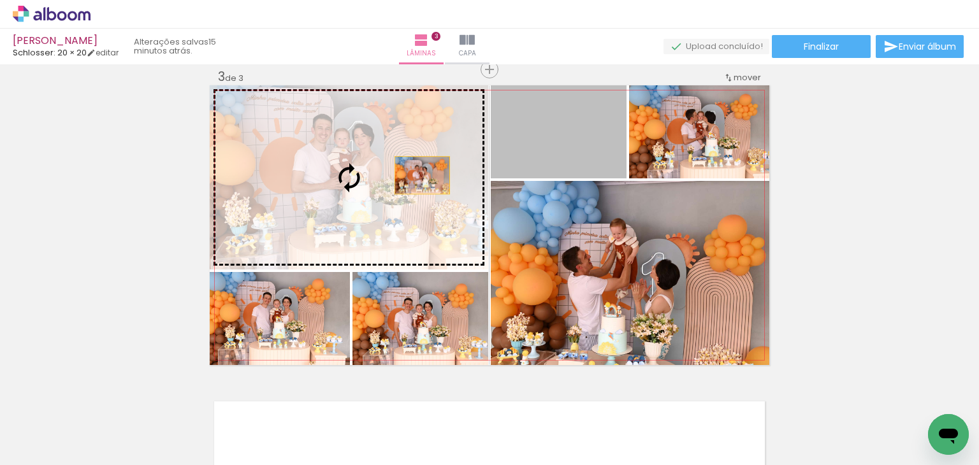
drag, startPoint x: 553, startPoint y: 152, endPoint x: 528, endPoint y: 174, distance: 33.0
click at [0, 0] on slot at bounding box center [0, 0] width 0 height 0
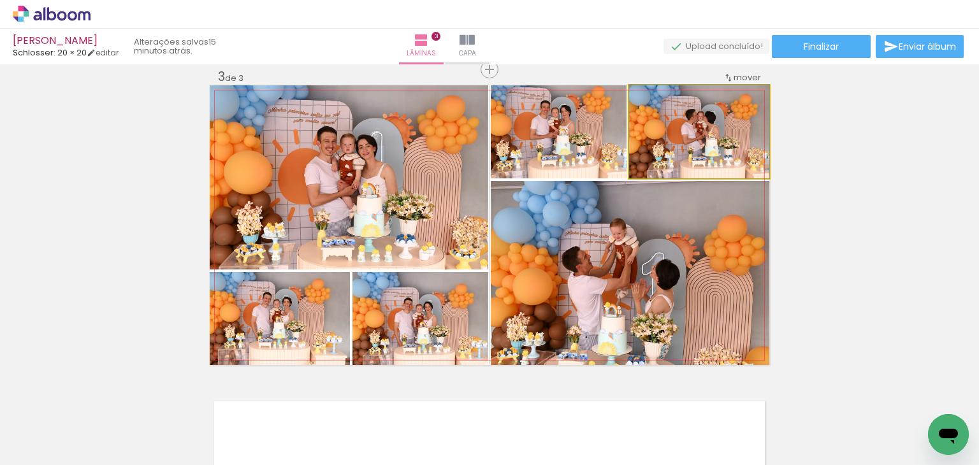
drag, startPoint x: 709, startPoint y: 143, endPoint x: 708, endPoint y: 136, distance: 7.7
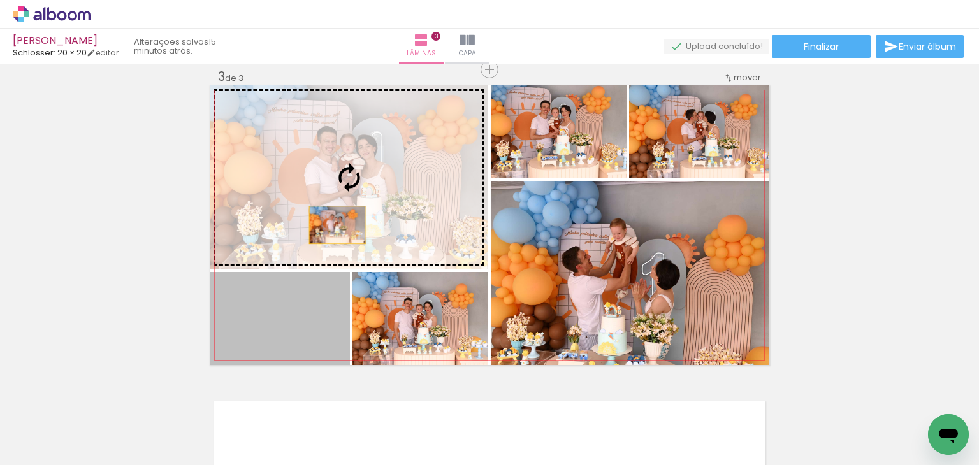
drag, startPoint x: 310, startPoint y: 336, endPoint x: 332, endPoint y: 225, distance: 113.0
click at [0, 0] on slot at bounding box center [0, 0] width 0 height 0
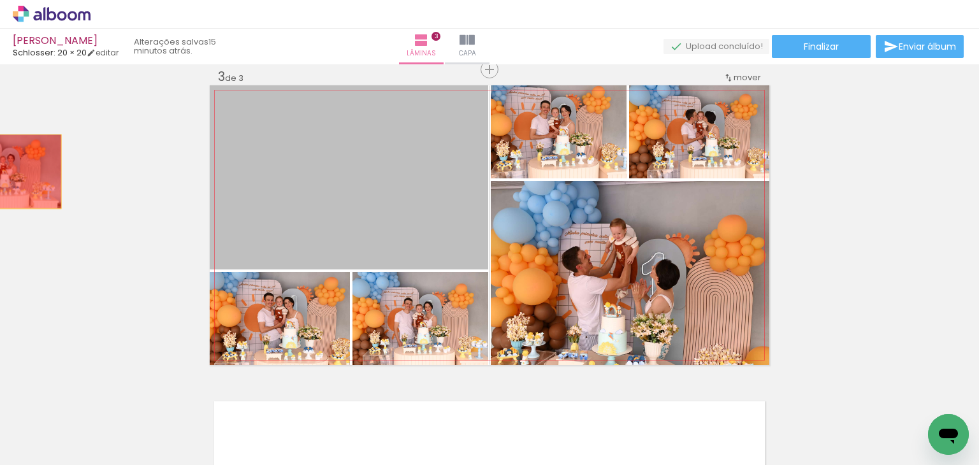
drag, startPoint x: 408, startPoint y: 200, endPoint x: 0, endPoint y: 171, distance: 409.0
click at [0, 171] on div "Inserir lâmina 1 de 3 Inserir lâmina 2 de 3 Inserir lâmina 3 de 3" at bounding box center [489, 53] width 979 height 1248
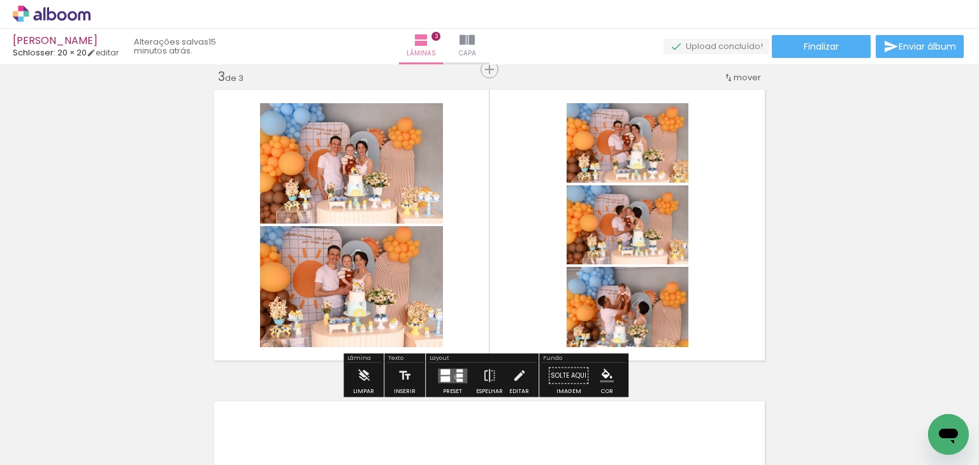
click at [456, 377] on div at bounding box center [459, 376] width 6 height 4
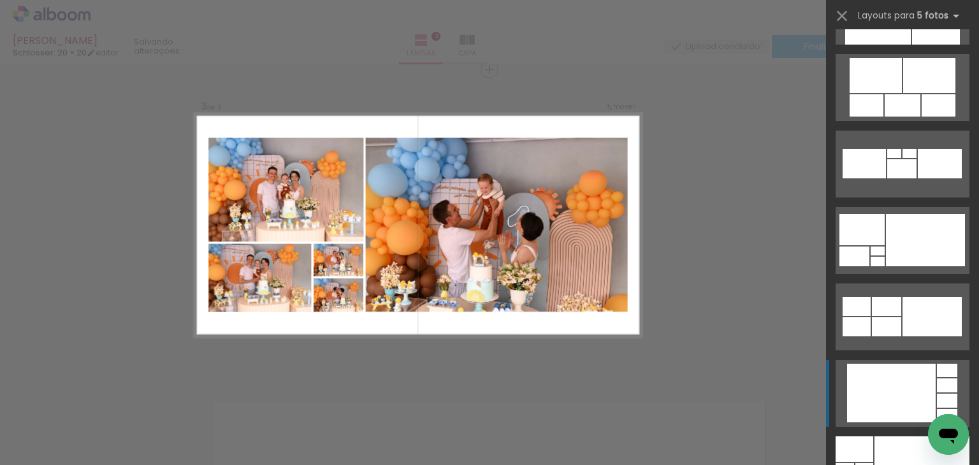
scroll to position [1403, 0]
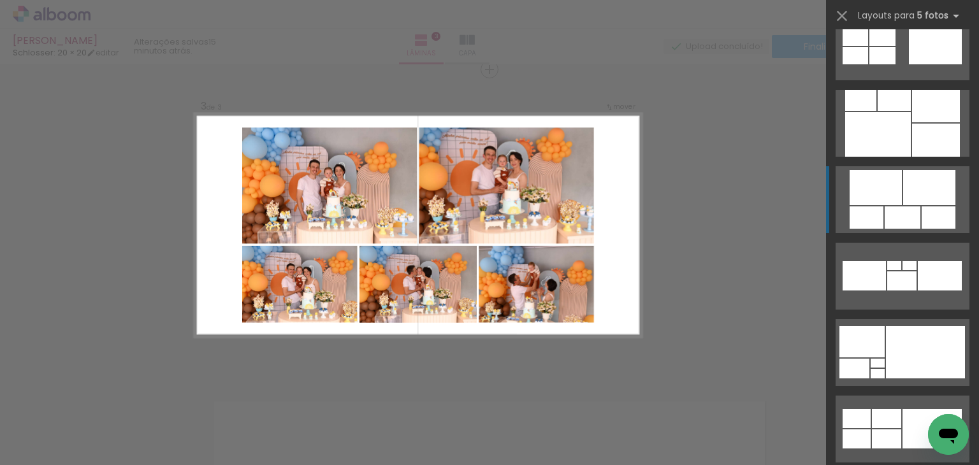
click at [903, 192] on div at bounding box center [929, 187] width 52 height 35
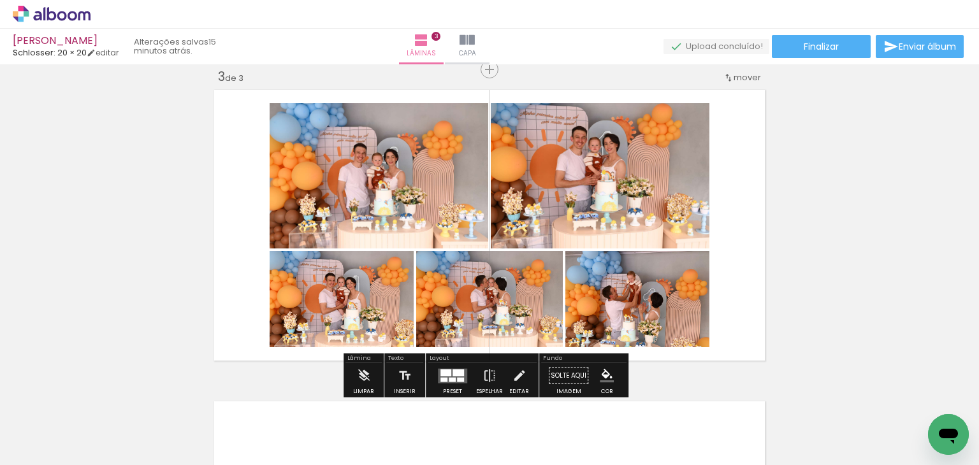
click at [850, 202] on div "Inserir lâmina 1 de 3 Inserir lâmina 2 de 3 Inserir lâmina 3 de 3" at bounding box center [489, 53] width 979 height 1248
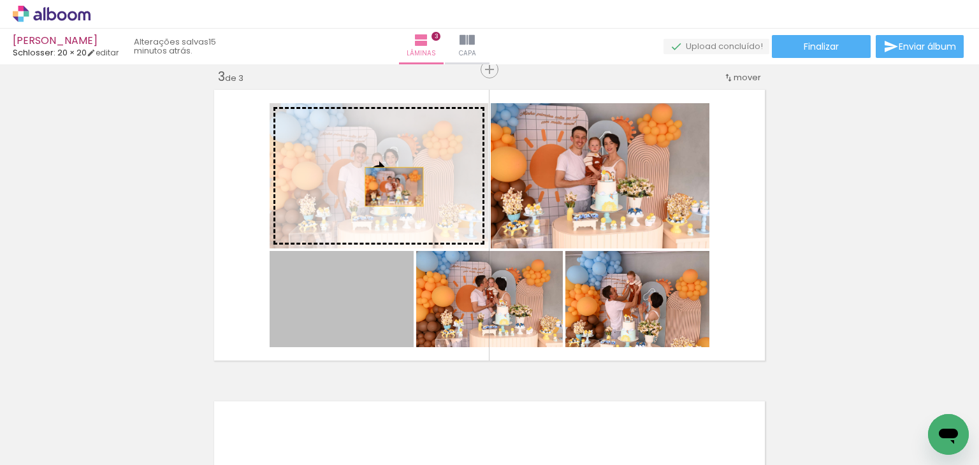
drag, startPoint x: 381, startPoint y: 308, endPoint x: 467, endPoint y: 256, distance: 100.7
click at [0, 0] on slot at bounding box center [0, 0] width 0 height 0
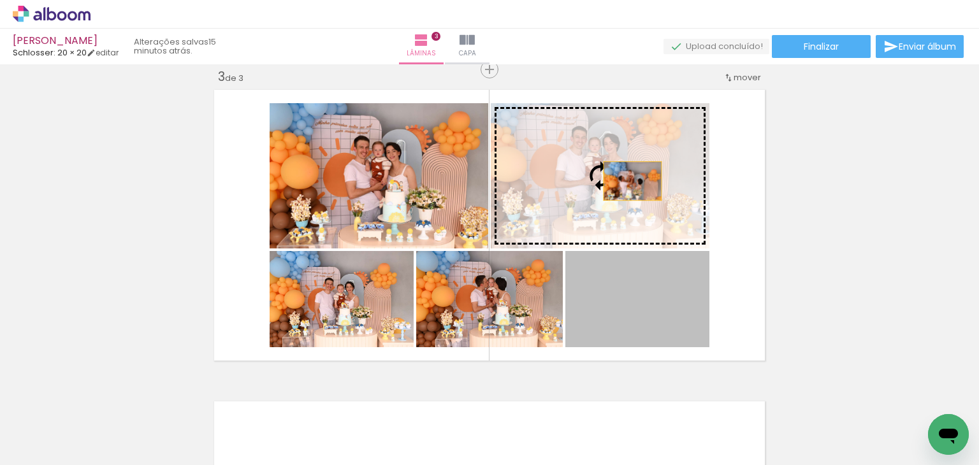
drag, startPoint x: 657, startPoint y: 318, endPoint x: 627, endPoint y: 181, distance: 140.2
click at [0, 0] on slot at bounding box center [0, 0] width 0 height 0
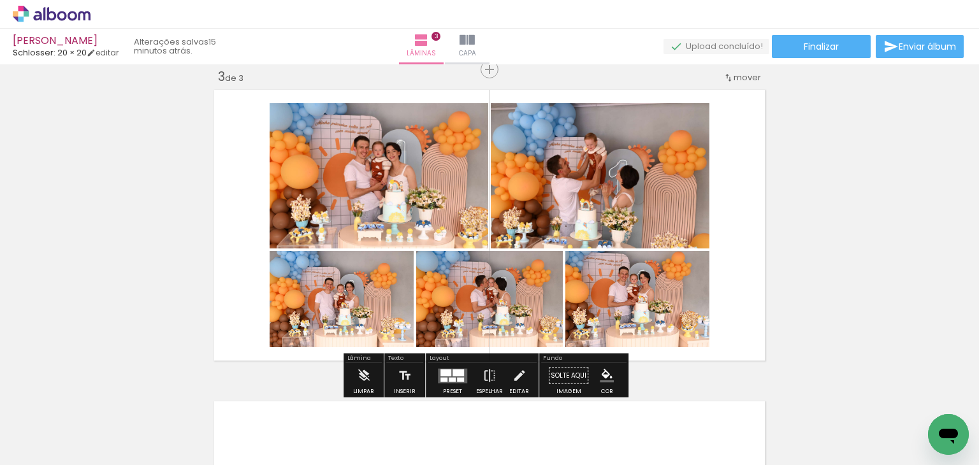
click at [865, 200] on div "Inserir lâmina 1 de 3 Inserir lâmina 2 de 3 Inserir lâmina 3 de 3" at bounding box center [489, 53] width 979 height 1248
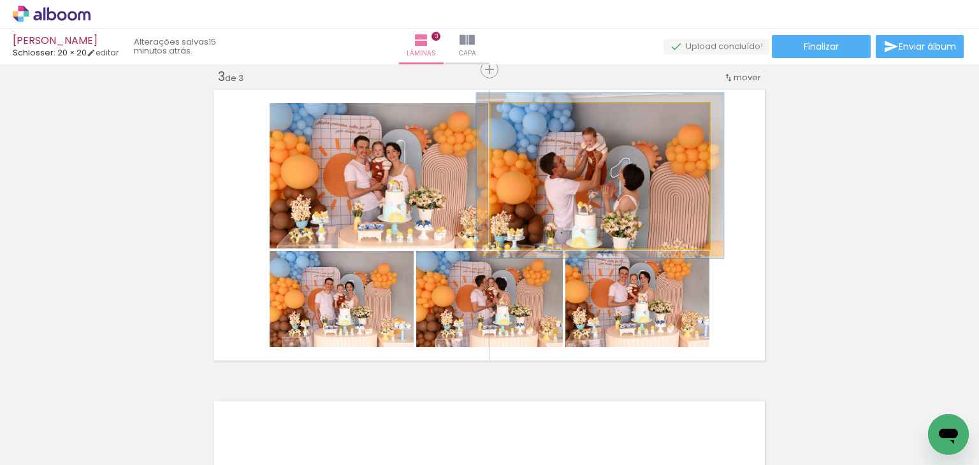
drag, startPoint x: 518, startPoint y: 120, endPoint x: 536, endPoint y: 131, distance: 21.4
type paper-slider "116"
click at [525, 120] on div at bounding box center [526, 116] width 20 height 20
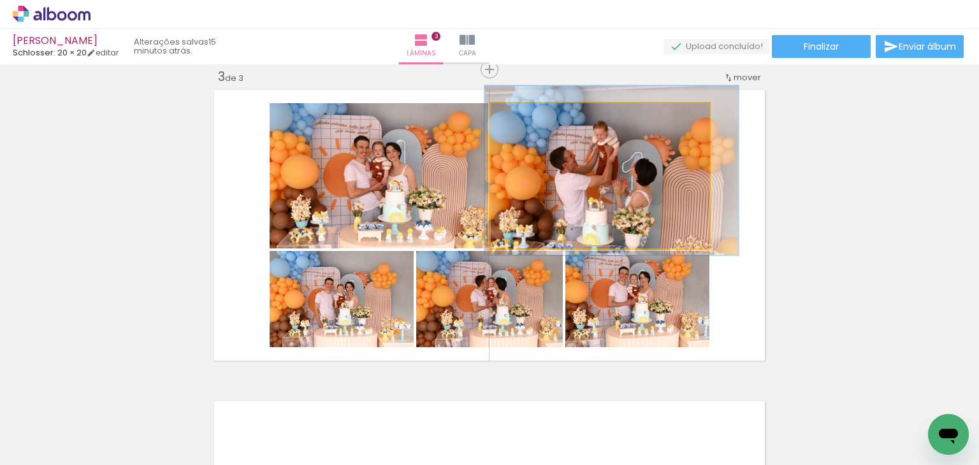
drag, startPoint x: 611, startPoint y: 181, endPoint x: 620, endPoint y: 179, distance: 8.7
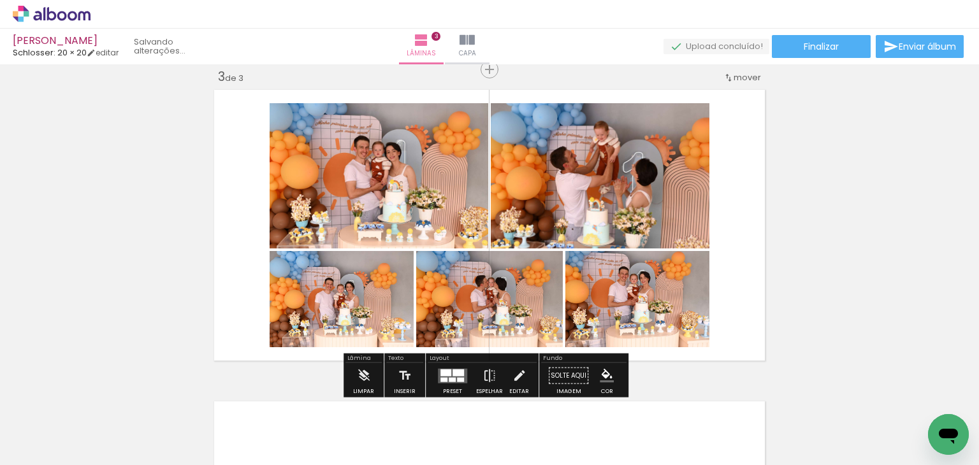
click at [842, 181] on div "Inserir lâmina 1 de 3 Inserir lâmina 2 de 3 Inserir lâmina 3 de 3" at bounding box center [489, 53] width 979 height 1248
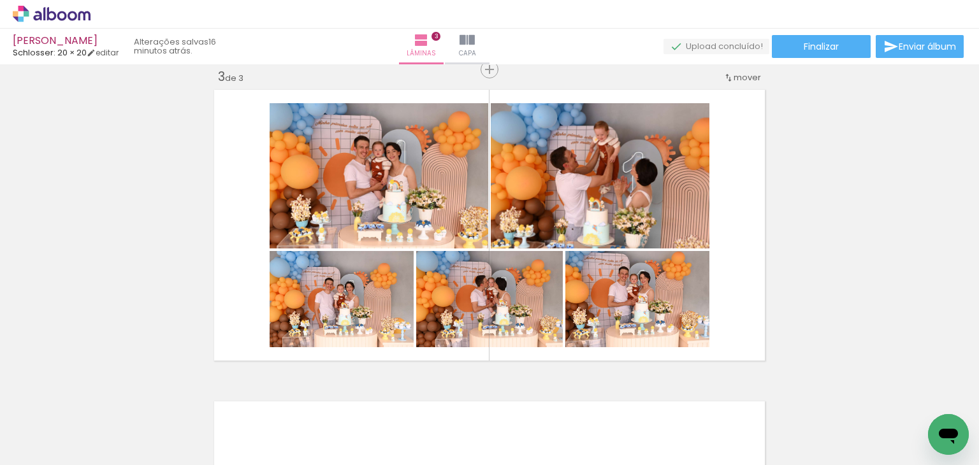
scroll to position [0, 569]
